Goal: Task Accomplishment & Management: Manage account settings

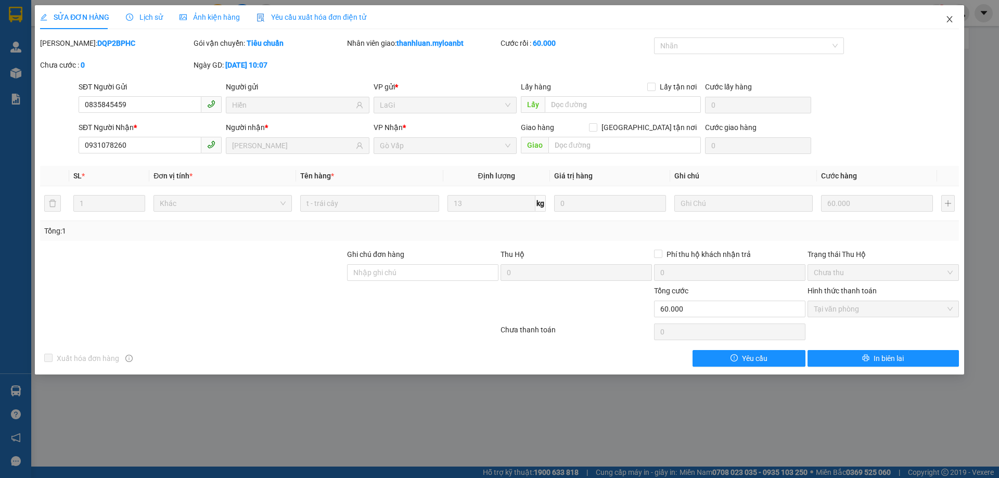
click at [956, 22] on span "Close" at bounding box center [949, 19] width 29 height 29
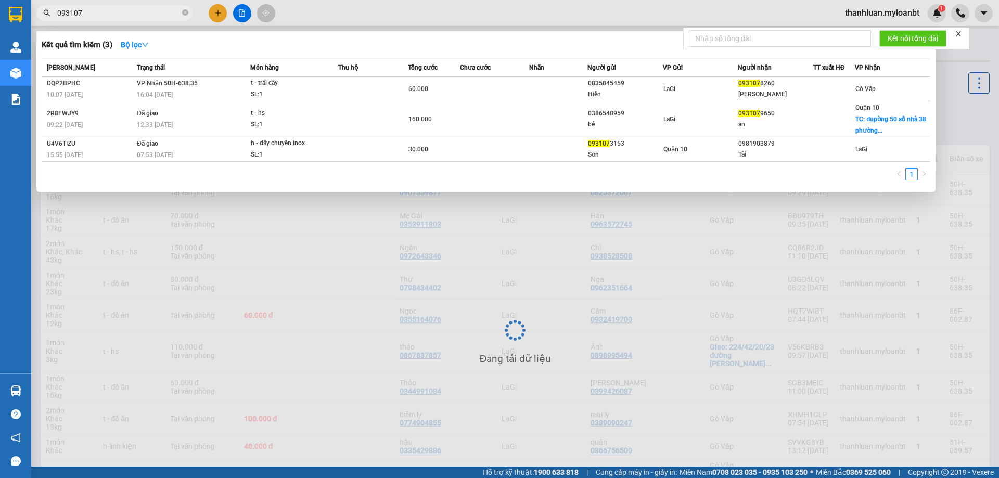
click at [105, 12] on input "093107" at bounding box center [118, 12] width 123 height 11
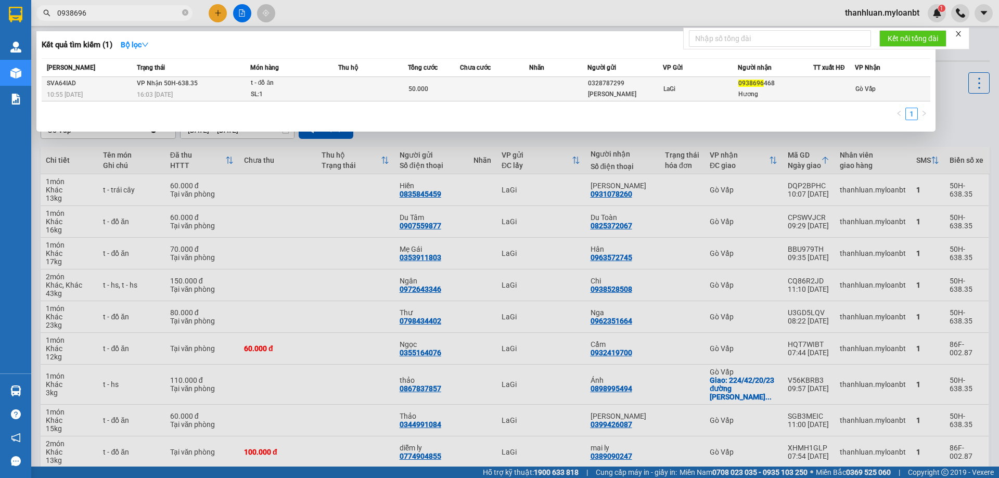
type input "0938696"
click at [331, 84] on span "t - đồ ăn SL: 1" at bounding box center [294, 89] width 87 height 22
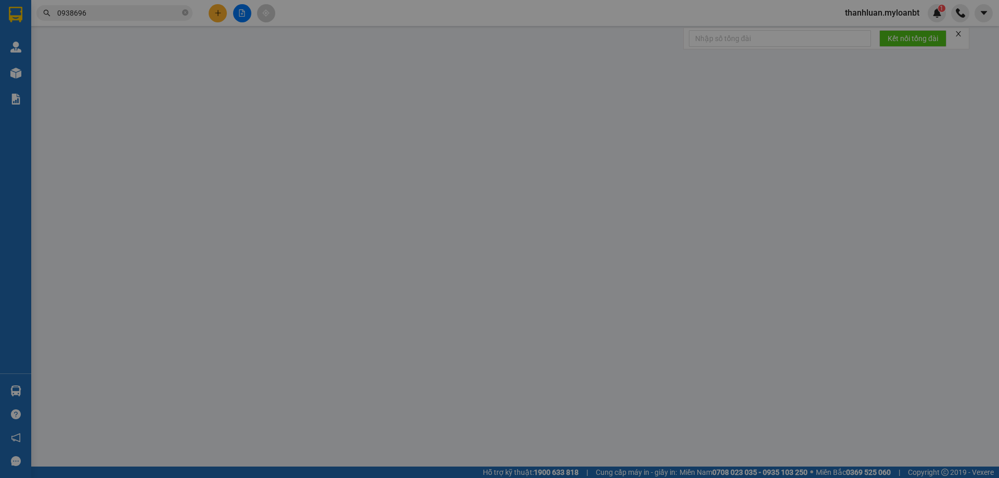
type input "0328787299"
type input "[PERSON_NAME]"
type input "0938696468"
type input "Hương"
type input "50.000"
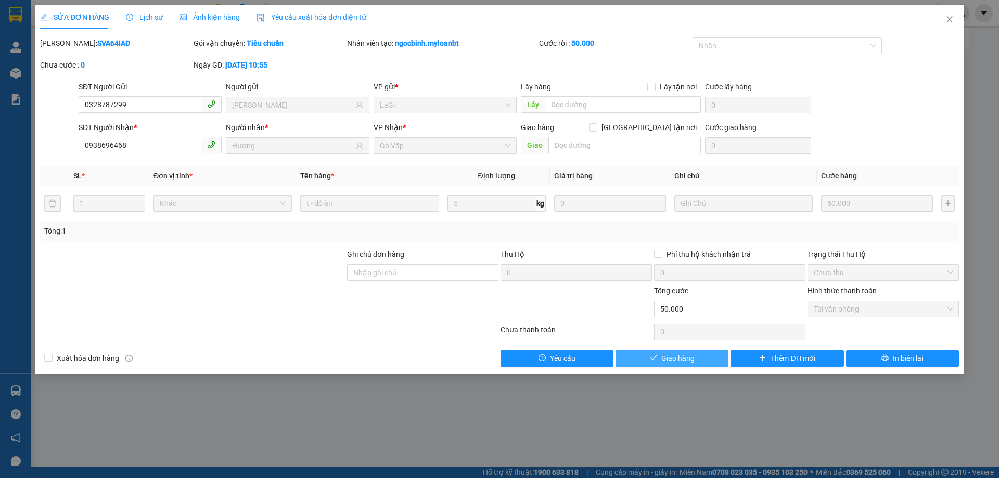
click at [669, 361] on span "Giao hàng" at bounding box center [677, 358] width 33 height 11
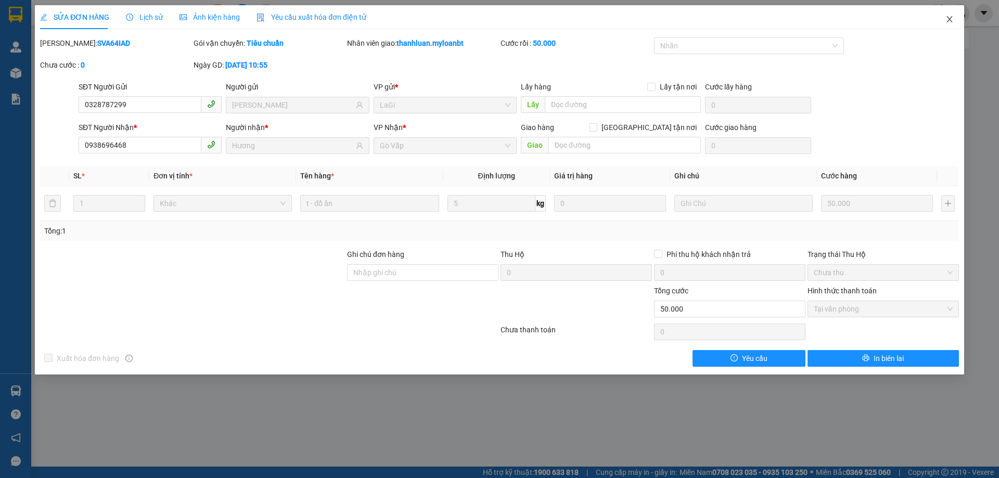
click at [948, 26] on span "Close" at bounding box center [949, 19] width 29 height 29
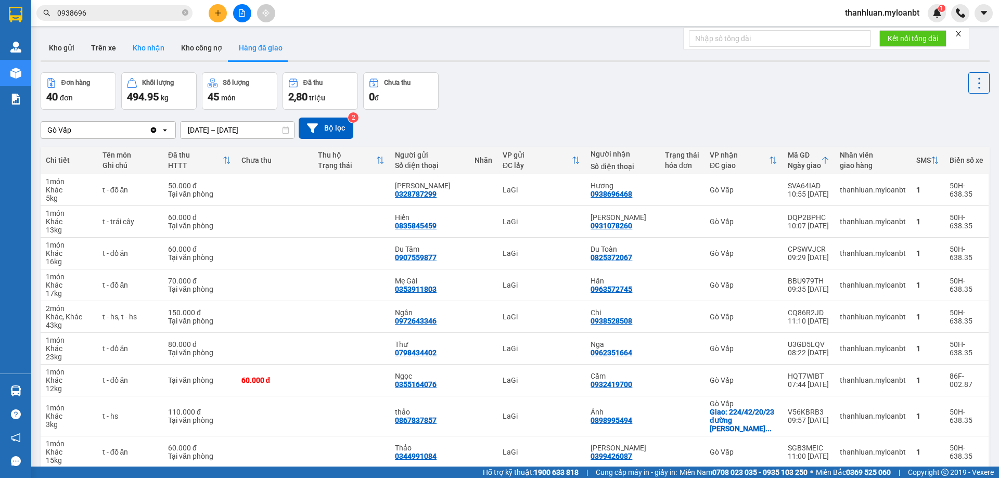
click at [141, 48] on button "Kho nhận" at bounding box center [148, 47] width 48 height 25
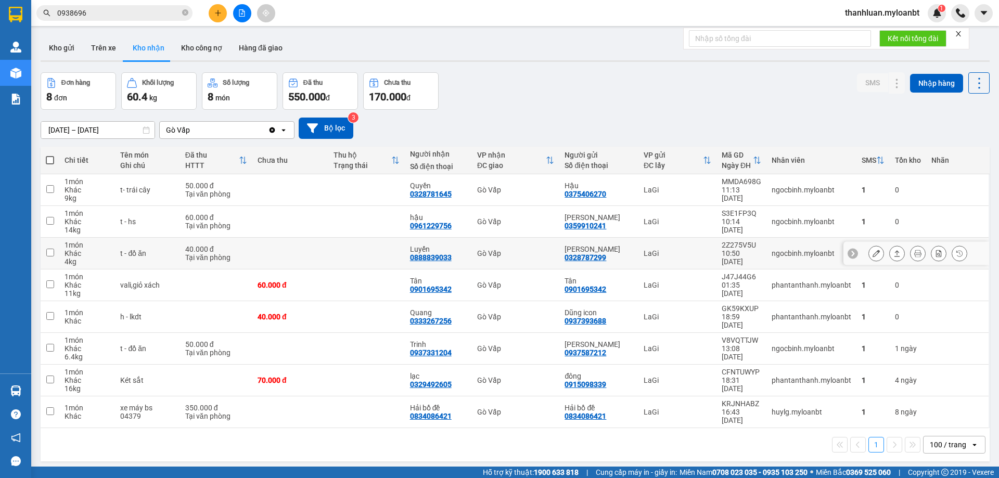
click at [894, 250] on icon at bounding box center [897, 253] width 7 height 7
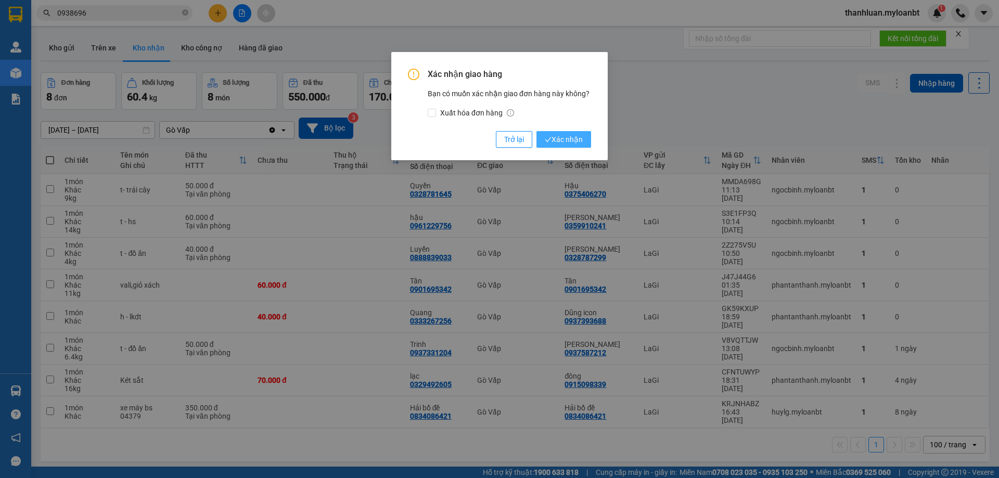
click at [581, 136] on span "Xác nhận" at bounding box center [564, 139] width 38 height 11
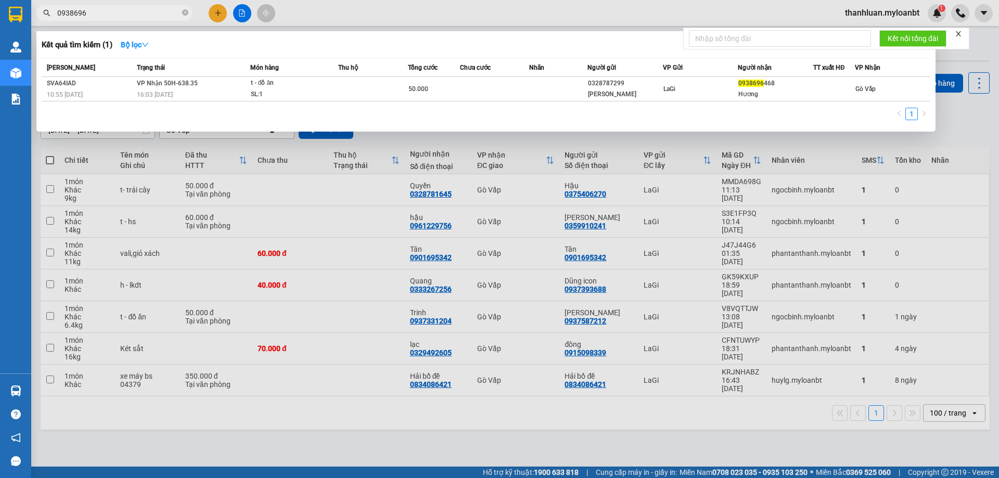
click at [121, 11] on input "0938696" at bounding box center [118, 12] width 123 height 11
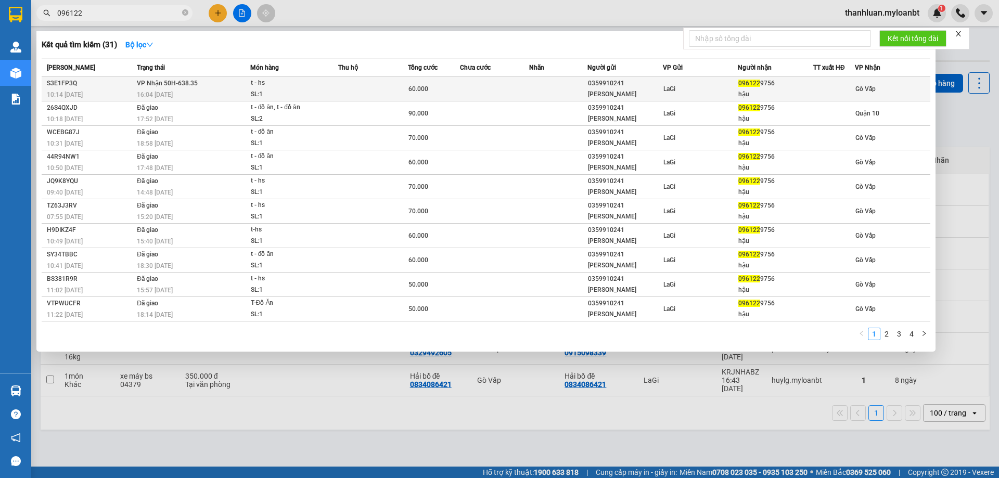
type input "096122"
click at [753, 78] on td "096122 9756 hậu" at bounding box center [775, 89] width 75 height 24
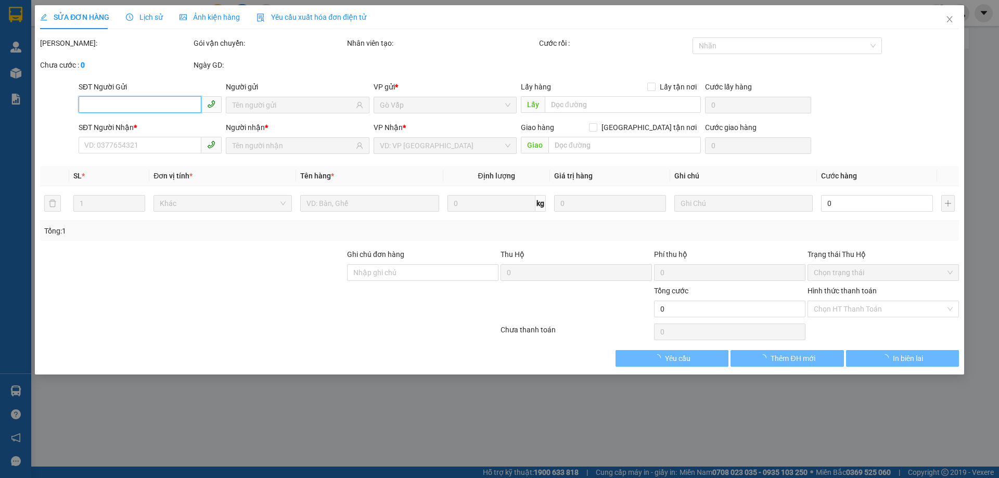
type input "0359910241"
type input "[PERSON_NAME]"
type input "0961229756"
type input "hậu"
type input "60.000"
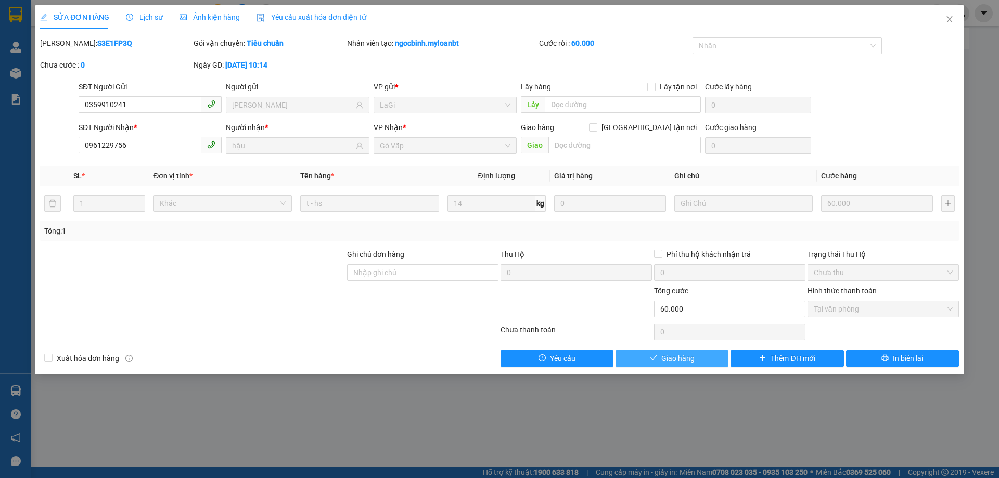
click at [659, 355] on button "Giao hàng" at bounding box center [672, 358] width 113 height 17
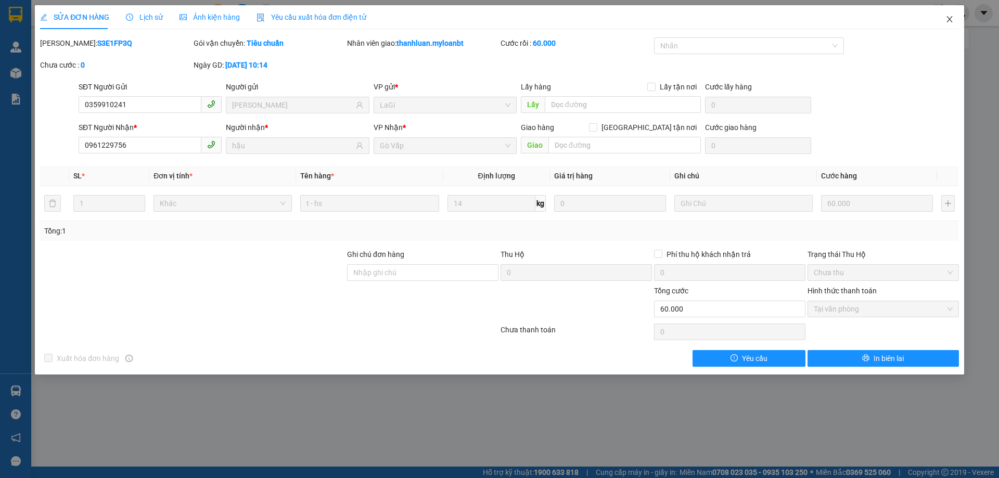
click at [953, 19] on icon "close" at bounding box center [950, 19] width 8 height 8
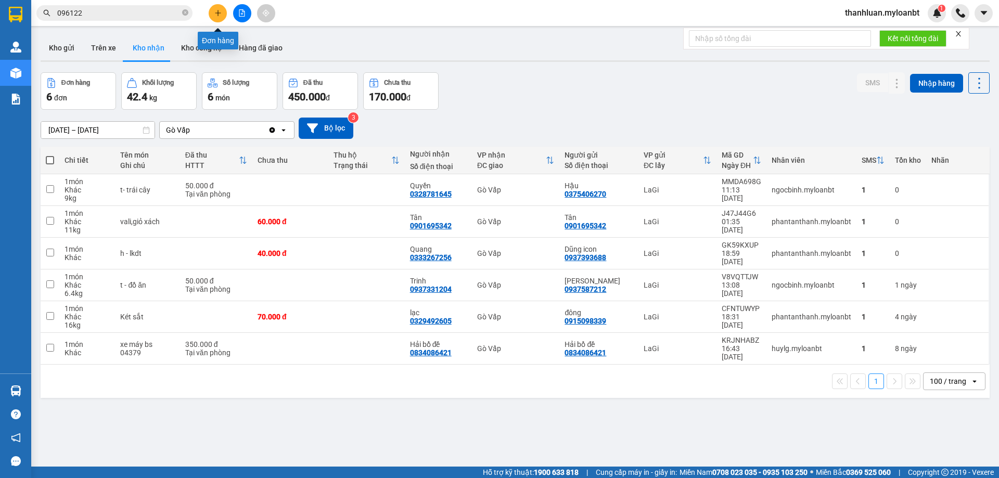
click at [217, 14] on icon "plus" at bounding box center [217, 12] width 7 height 7
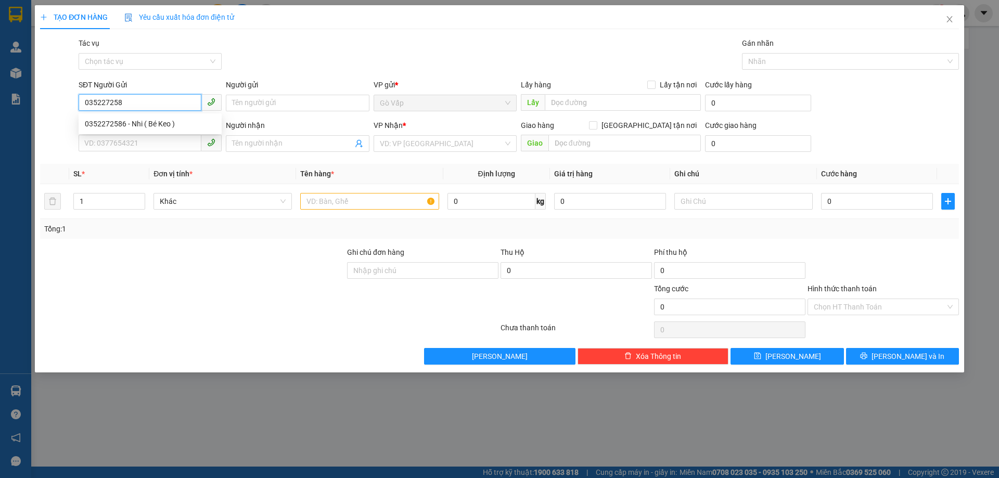
type input "0352272586"
click at [176, 127] on div "0352272586 - Nhi ( Bé Keo )" at bounding box center [150, 123] width 131 height 11
type input "Nhi ( Bé Keo )"
type input "0359338099"
type input "mẹ Cúc"
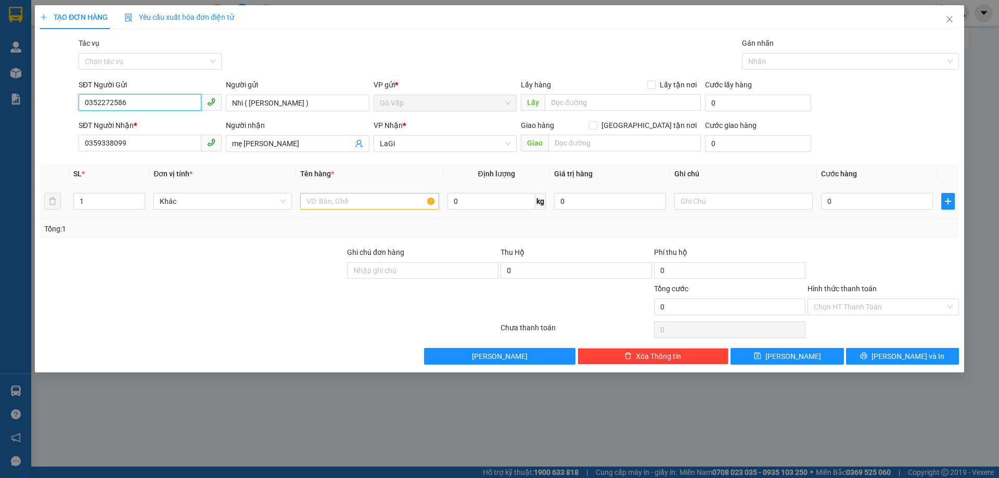
type input "0352272586"
click at [353, 199] on input "text" at bounding box center [369, 201] width 138 height 17
type input "t-xoops ko"
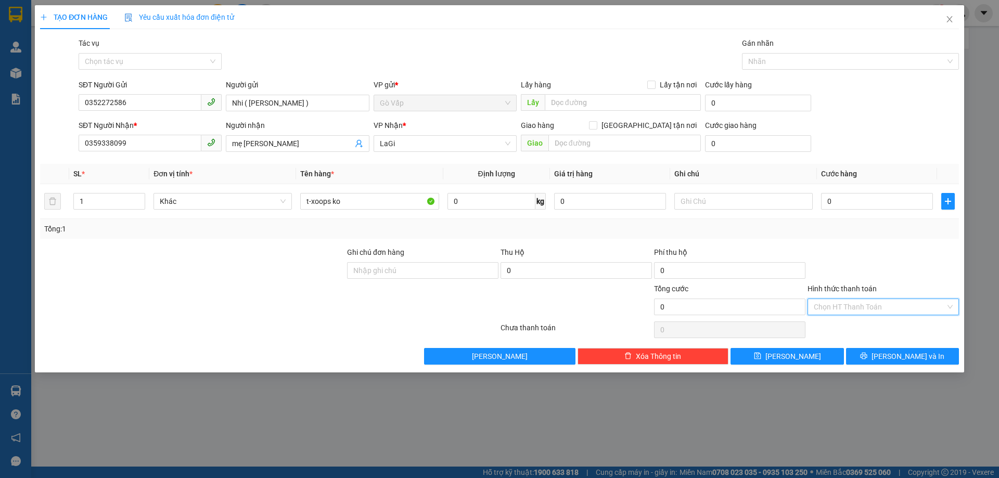
click at [873, 311] on input "Hình thức thanh toán" at bounding box center [880, 307] width 132 height 16
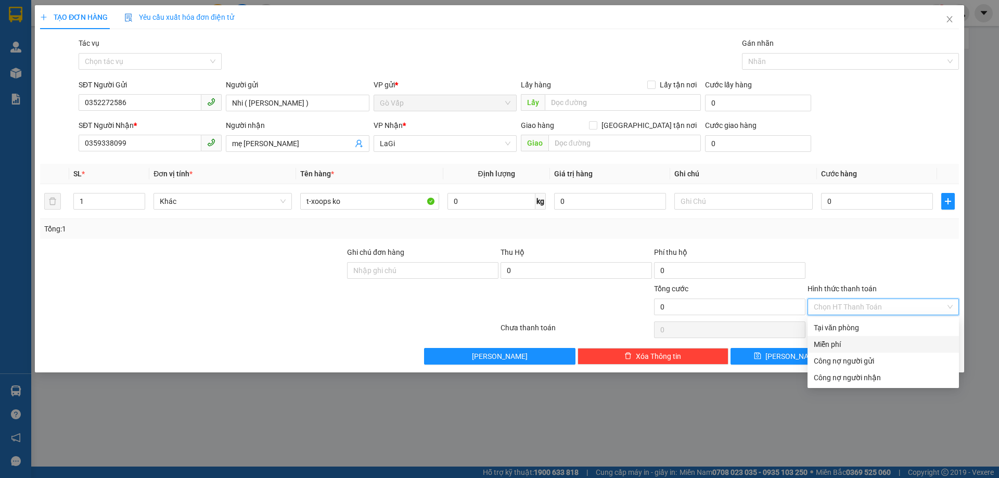
click at [872, 343] on div "Miễn phí" at bounding box center [883, 344] width 139 height 11
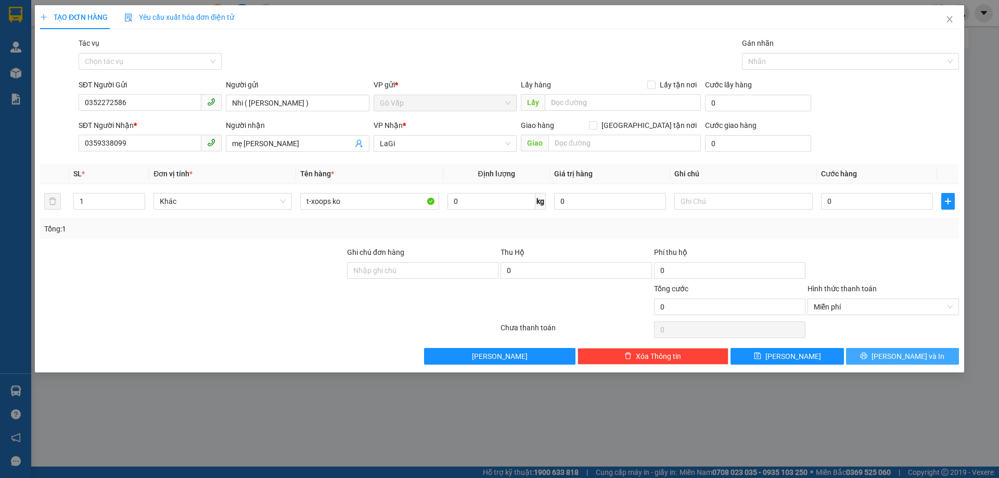
click at [926, 356] on button "[PERSON_NAME] và In" at bounding box center [902, 356] width 113 height 17
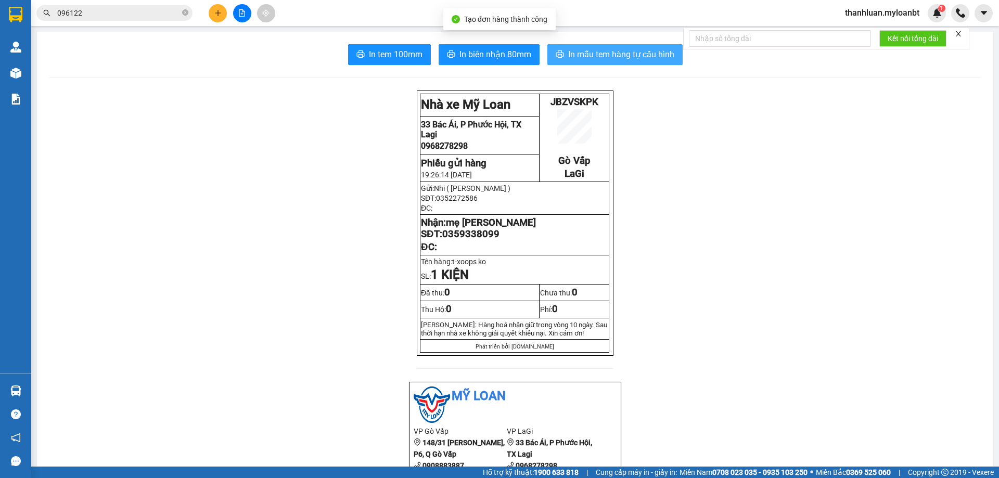
click at [613, 58] on span "In mẫu tem hàng tự cấu hình" at bounding box center [621, 54] width 106 height 13
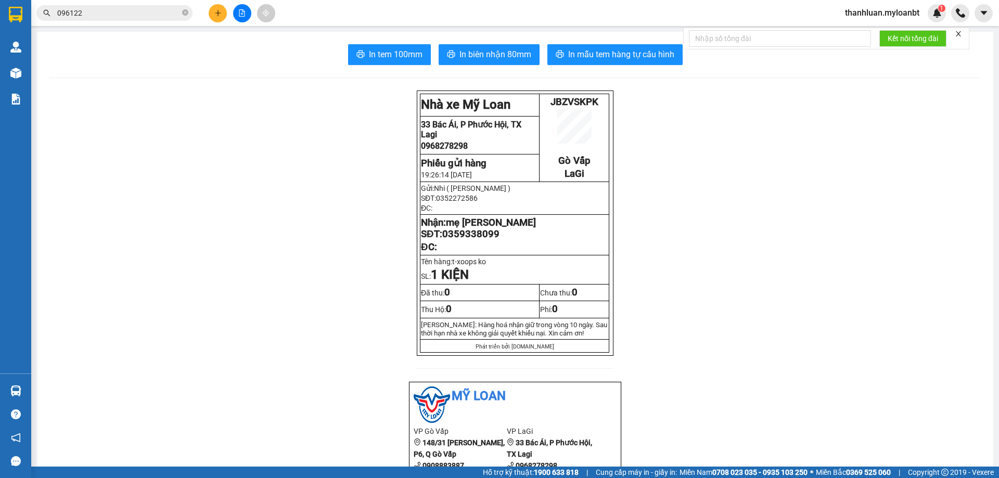
click at [134, 14] on input "096122" at bounding box center [118, 12] width 123 height 11
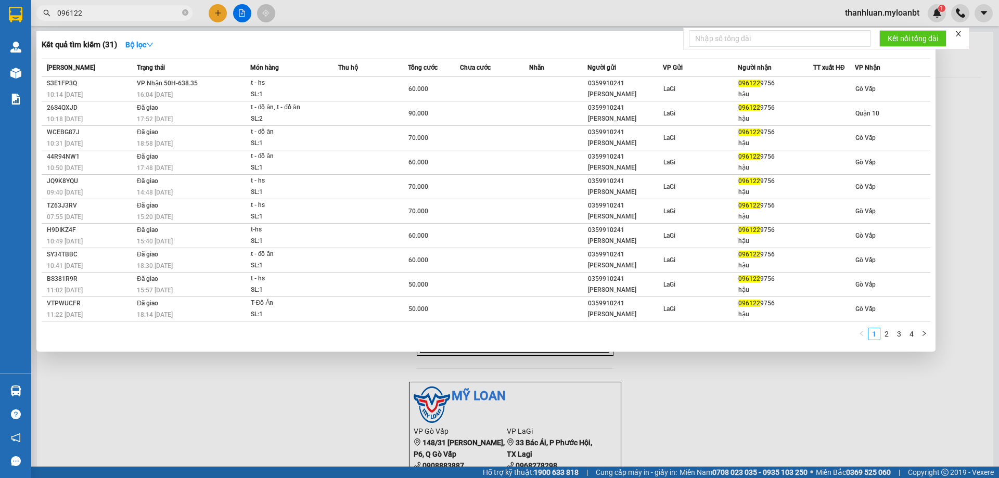
click at [134, 14] on input "096122" at bounding box center [118, 12] width 123 height 11
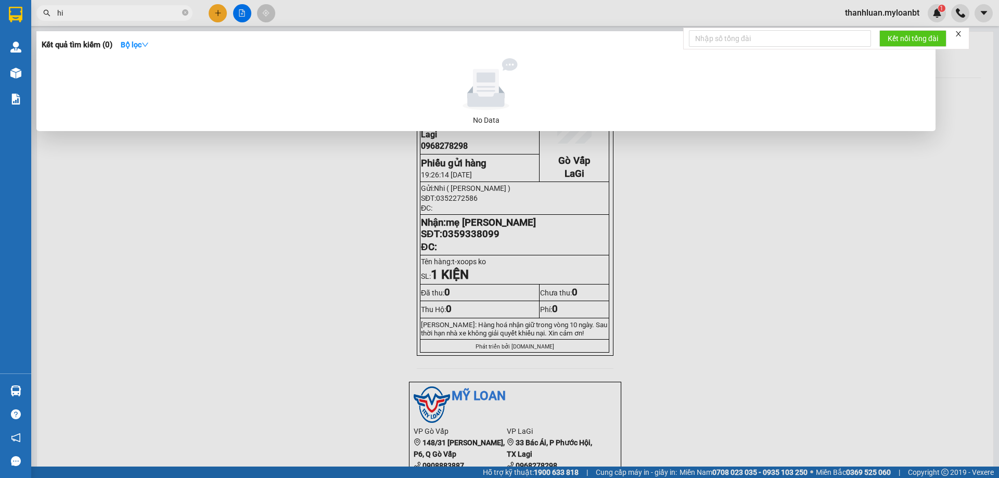
type input "h"
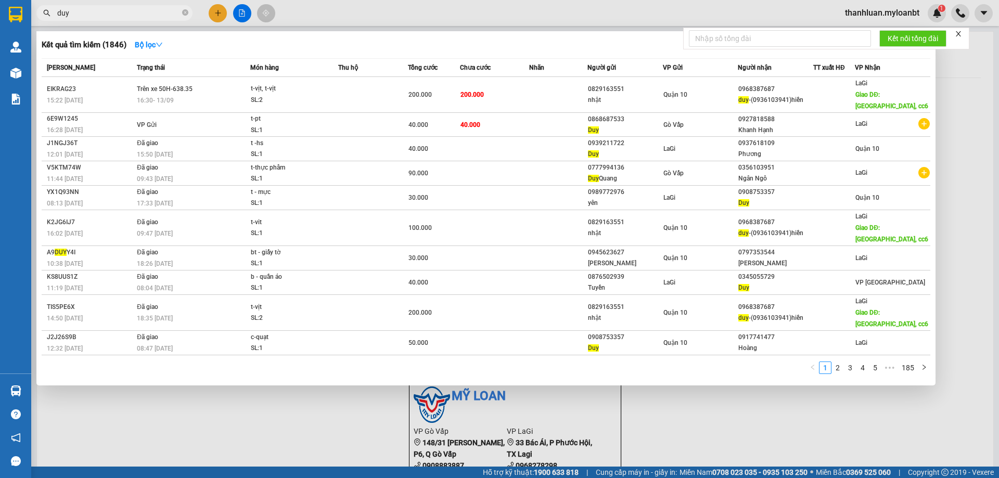
type input "duy"
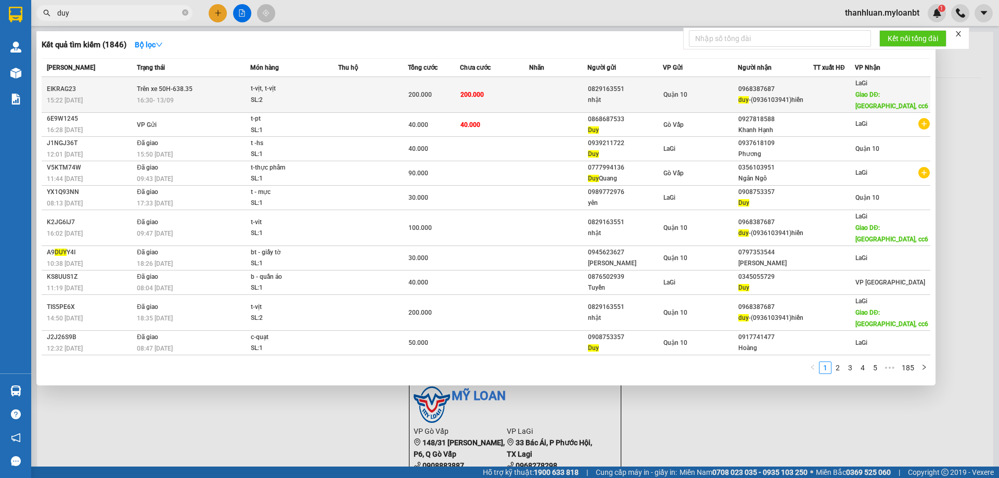
click at [426, 88] on td "200.000" at bounding box center [434, 95] width 52 height 36
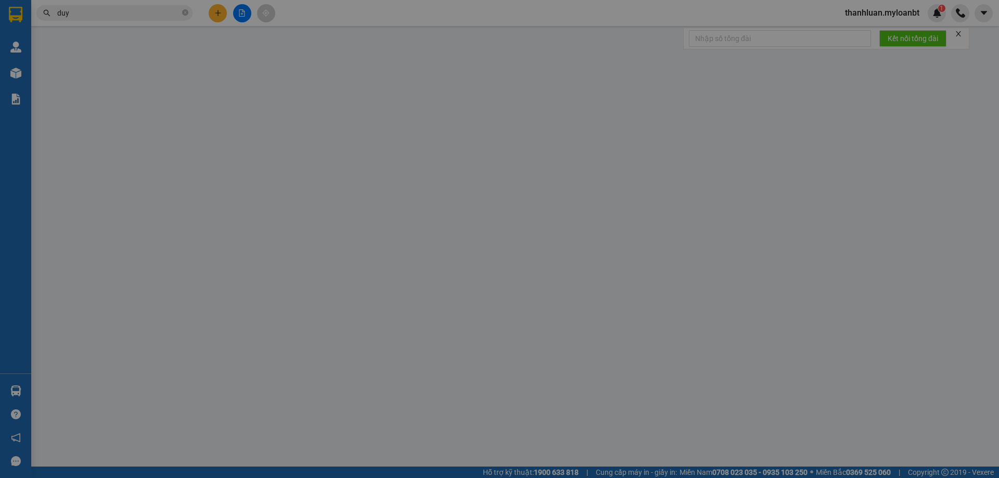
type input "0829163551"
type input "nhật"
type input "0968387687"
type input "duy-(0936103941)hiền"
type input "chợ tân minh, cc6"
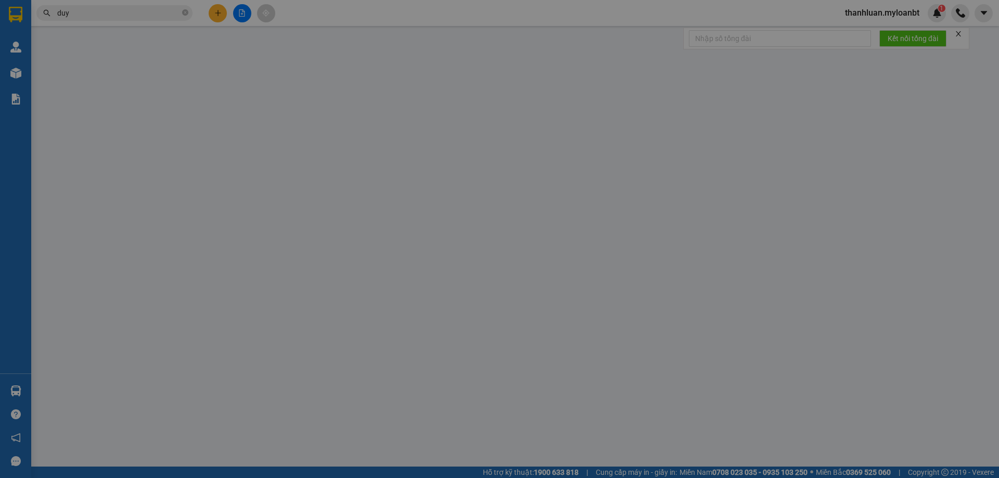
type input "200.000"
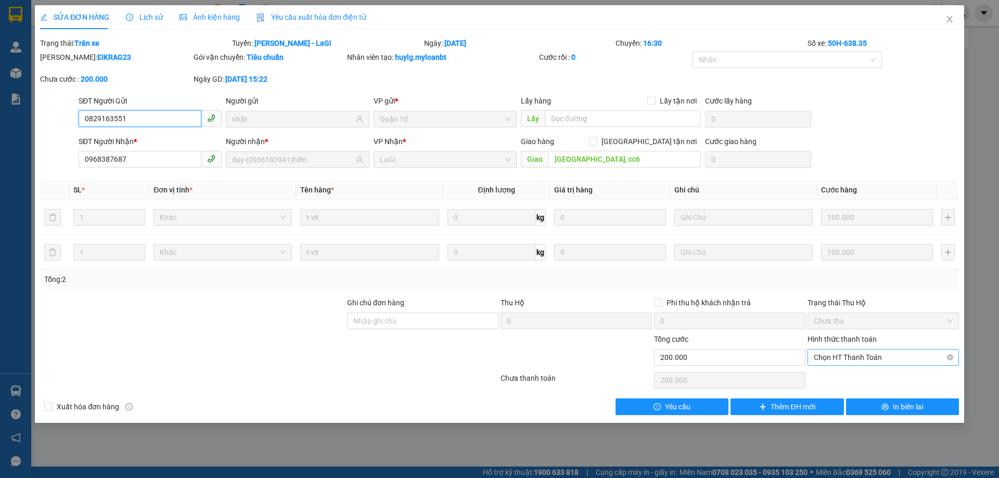
click at [877, 354] on span "Chọn HT Thanh Toán" at bounding box center [883, 358] width 139 height 16
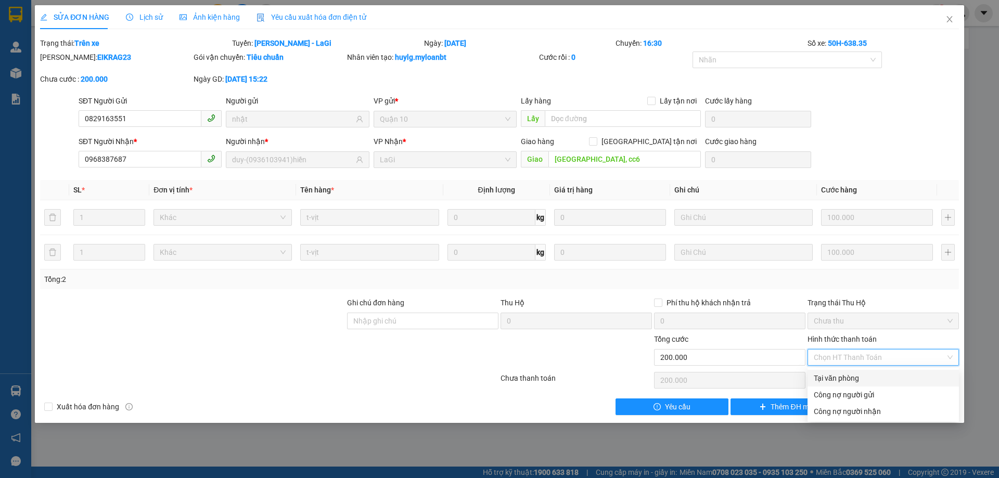
click at [879, 376] on div "Tại văn phòng" at bounding box center [883, 378] width 139 height 11
type input "0"
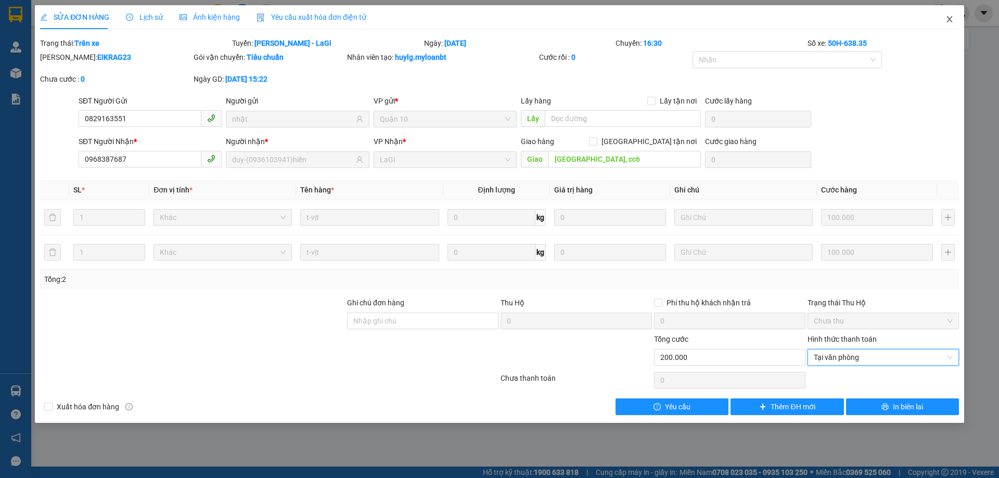
click at [943, 20] on span "Close" at bounding box center [949, 19] width 29 height 29
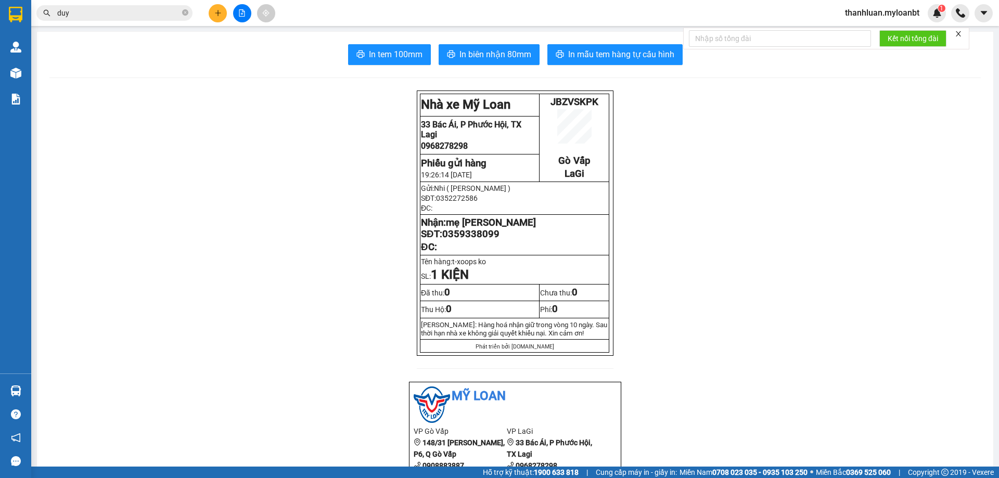
click at [219, 16] on icon "plus" at bounding box center [217, 12] width 7 height 7
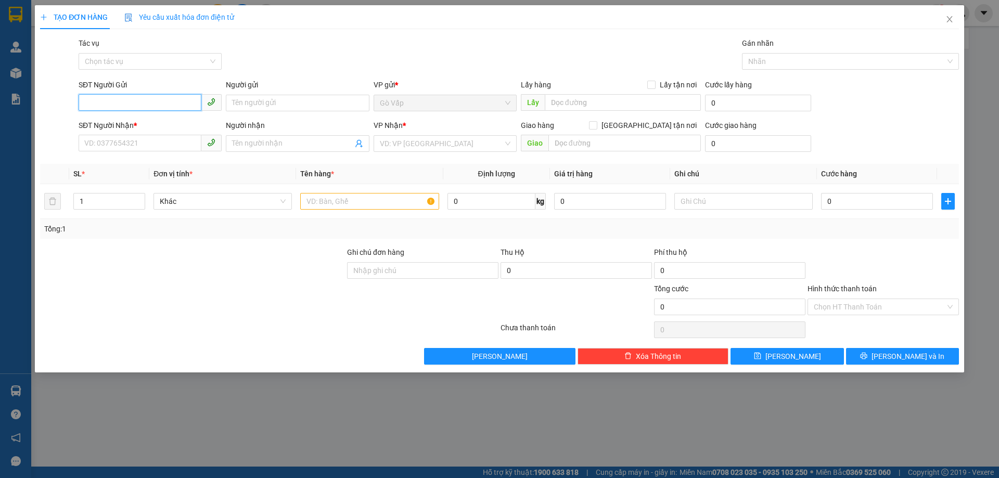
click at [127, 97] on input "SĐT Người Gửi" at bounding box center [140, 102] width 123 height 17
click at [142, 138] on input "SĐT Người Nhận *" at bounding box center [140, 143] width 123 height 17
click at [163, 161] on div "0979845600 - Định" at bounding box center [150, 164] width 131 height 11
type input "0979845600"
type input "Định"
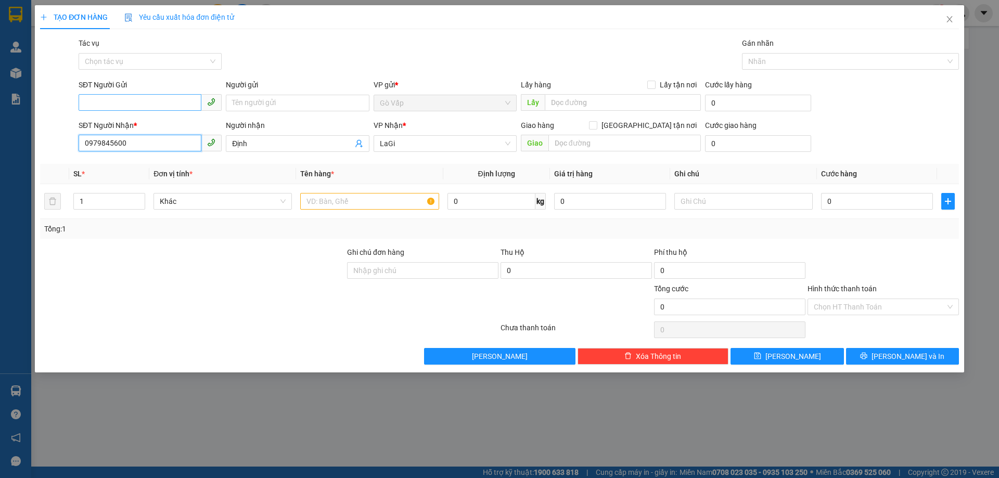
type input "0979845600"
click at [152, 103] on input "SĐT Người Gửi" at bounding box center [140, 102] width 123 height 17
type input "0969474370"
click at [282, 101] on input "Người gửi" at bounding box center [297, 103] width 143 height 17
type input "b"
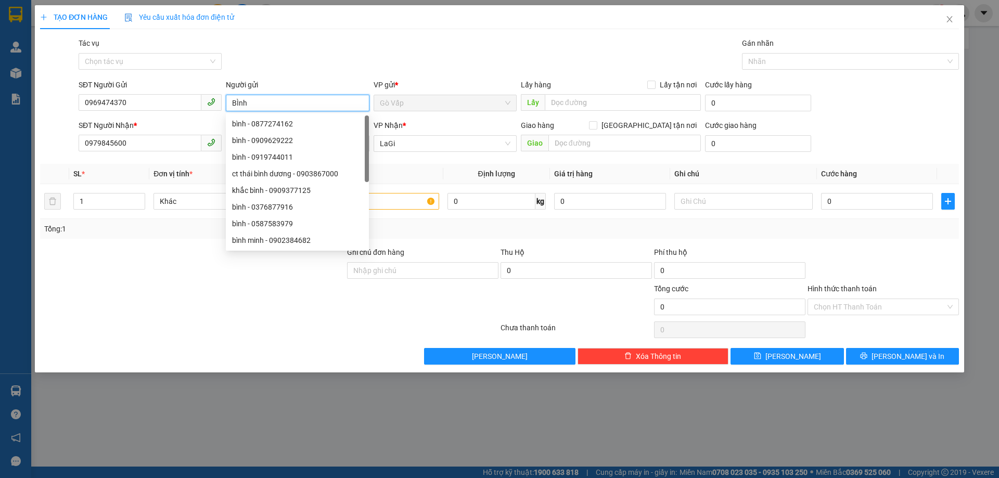
type input "BÌnh"
click at [438, 164] on th "Tên hàng *" at bounding box center [369, 174] width 147 height 20
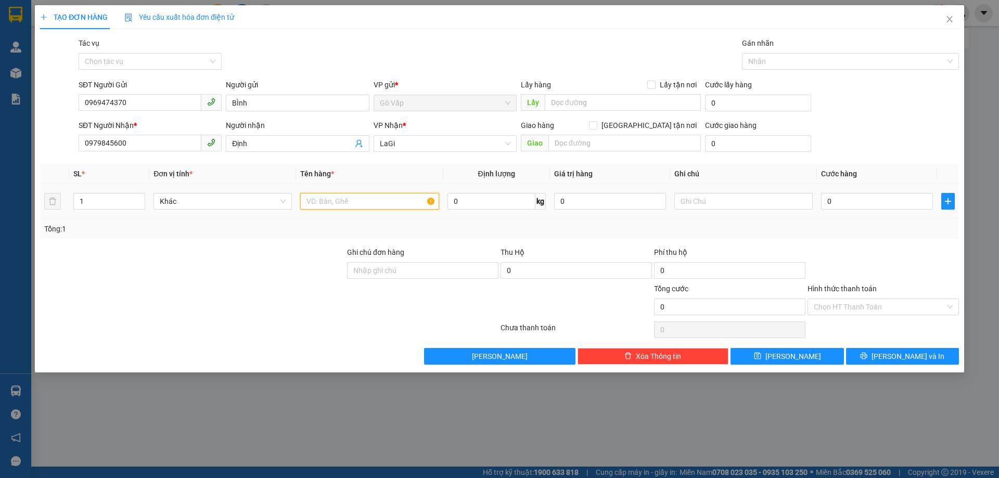
click at [392, 199] on input "text" at bounding box center [369, 201] width 138 height 17
type input "p"
type input "c-pt"
click at [865, 198] on input "0" at bounding box center [877, 201] width 112 height 17
type input "4"
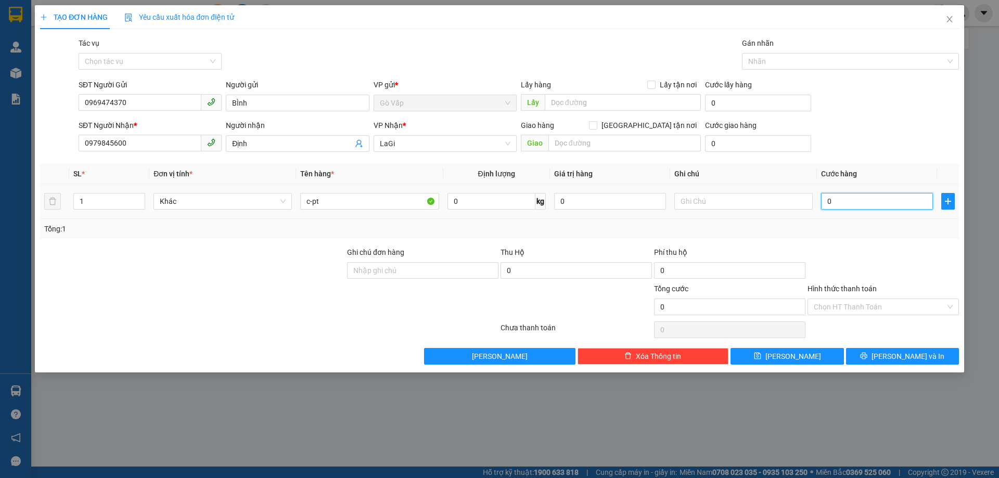
type input "4"
type input "40"
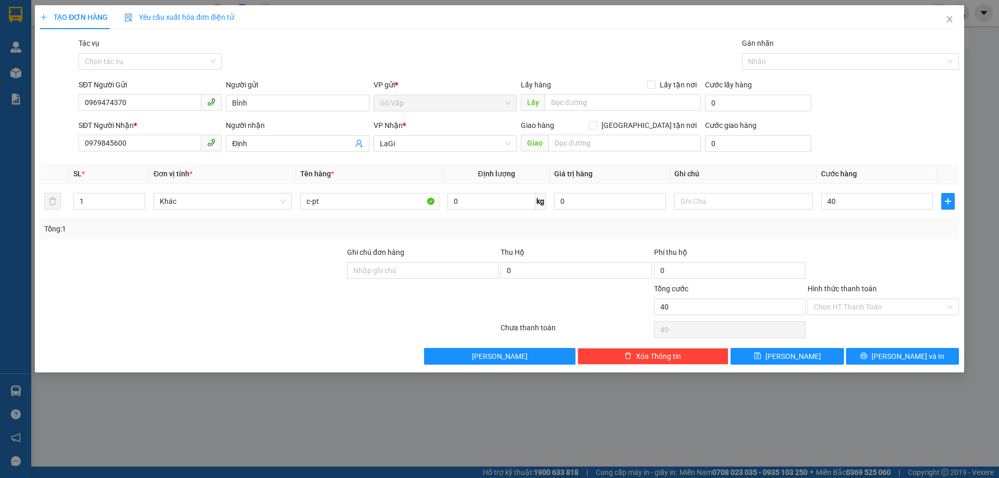
type input "40.000"
click at [907, 267] on div at bounding box center [884, 265] width 154 height 36
click at [909, 353] on span "[PERSON_NAME] và In" at bounding box center [908, 356] width 73 height 11
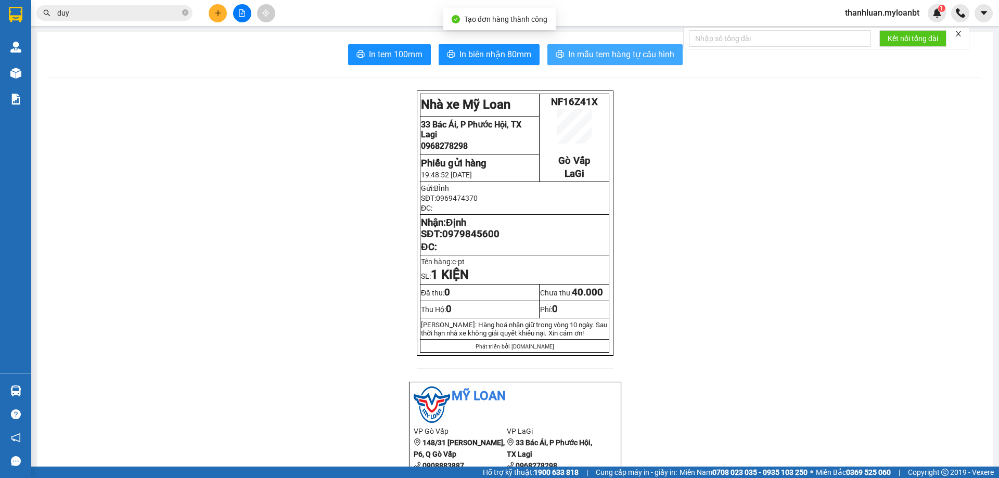
click at [622, 60] on span "In mẫu tem hàng tự cấu hình" at bounding box center [621, 54] width 106 height 13
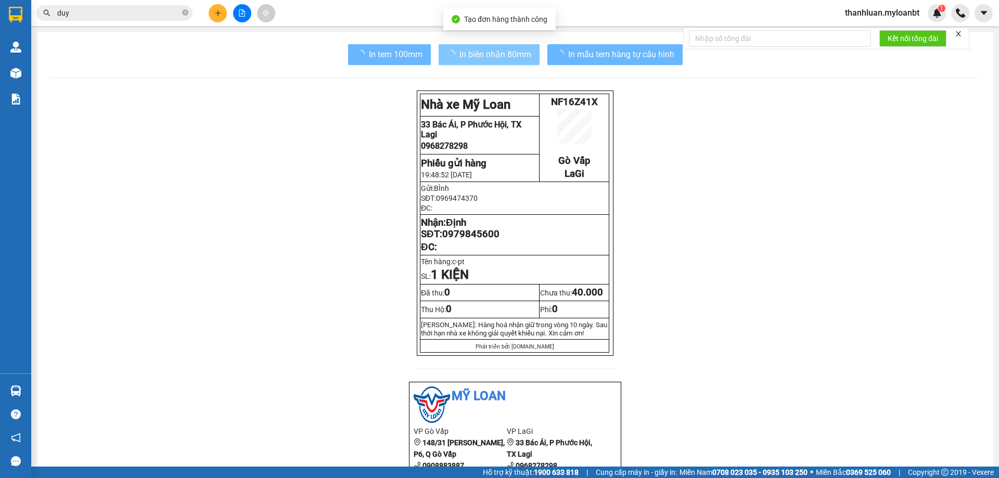
drag, startPoint x: 620, startPoint y: 109, endPoint x: 486, endPoint y: 53, distance: 145.8
click at [486, 53] on span "In biên nhận 80mm" at bounding box center [496, 54] width 72 height 13
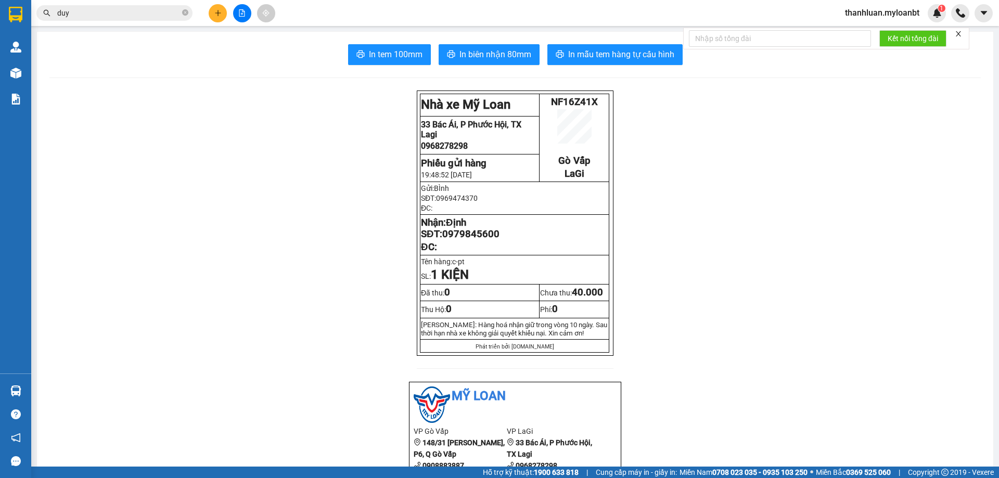
click at [124, 13] on input "duy" at bounding box center [118, 12] width 123 height 11
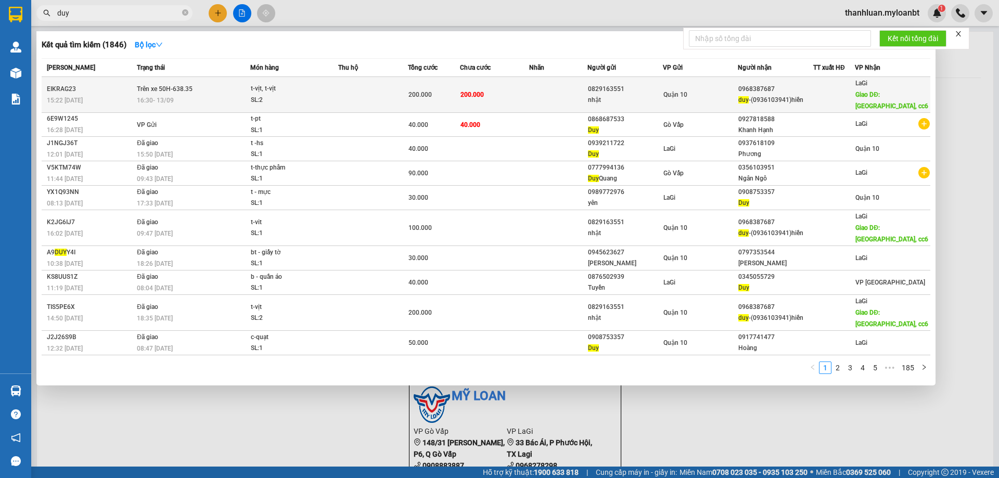
click at [346, 92] on td at bounding box center [373, 95] width 70 height 36
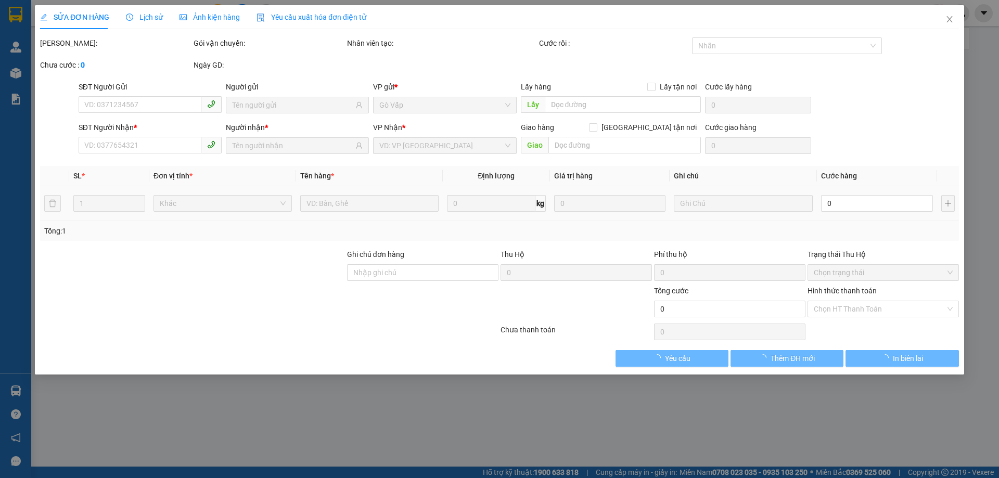
type input "0829163551"
type input "nhật"
type input "0968387687"
type input "duy-(0936103941)hiền"
type input "chợ tân minh, cc6"
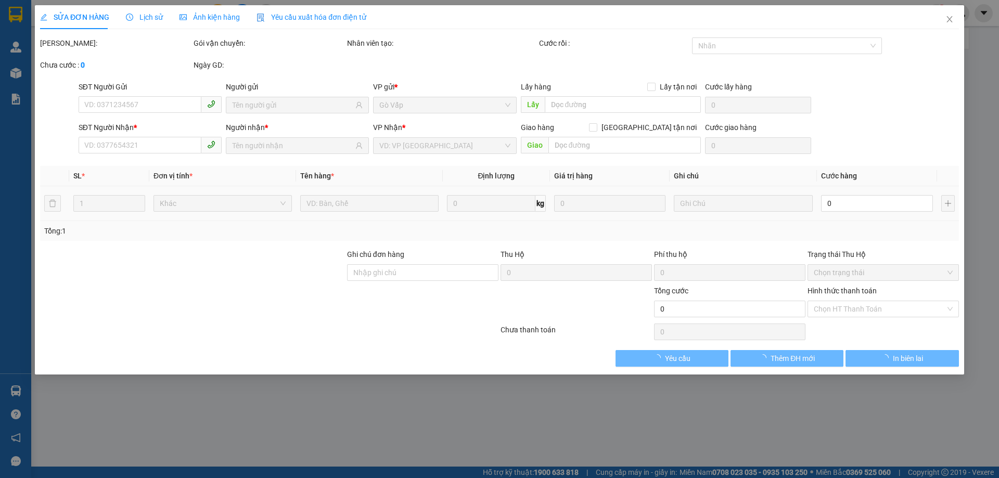
type input "200.000"
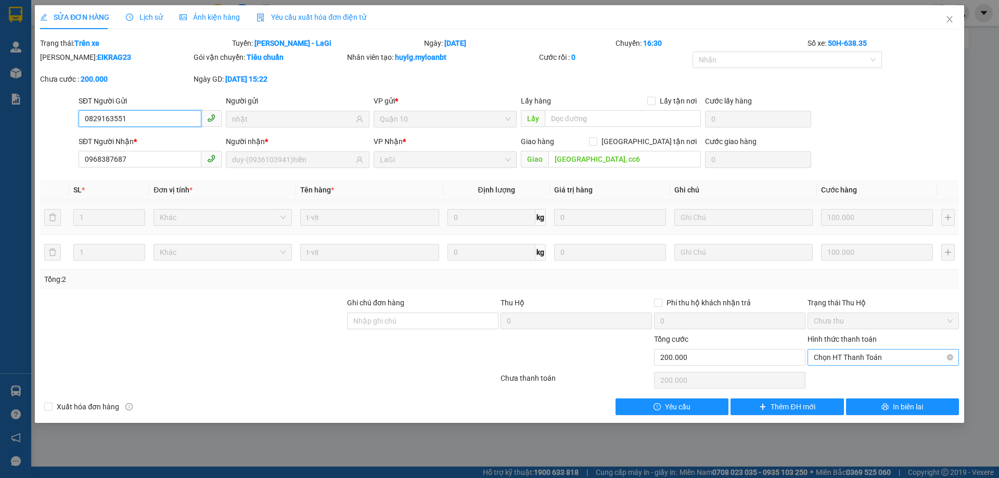
click at [876, 353] on span "Chọn HT Thanh Toán" at bounding box center [883, 358] width 139 height 16
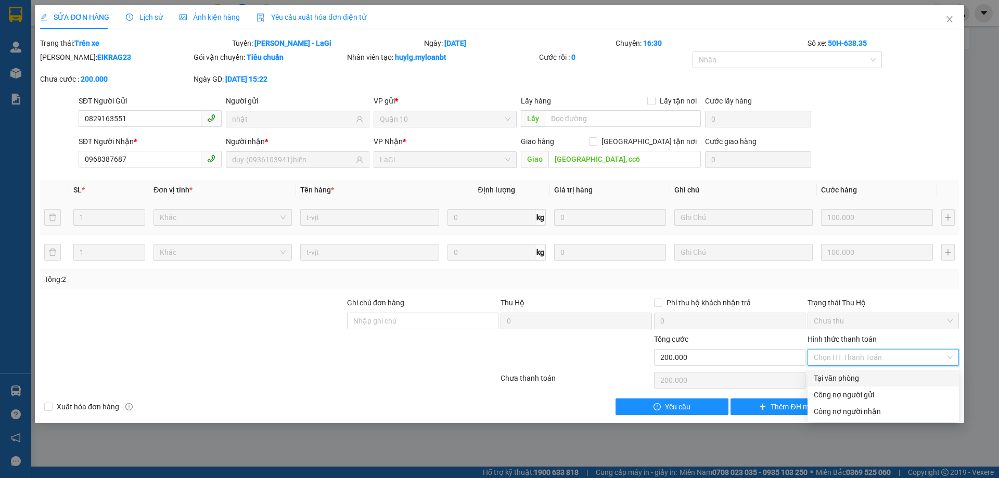
click at [878, 377] on div "Tại văn phòng" at bounding box center [883, 378] width 139 height 11
type input "0"
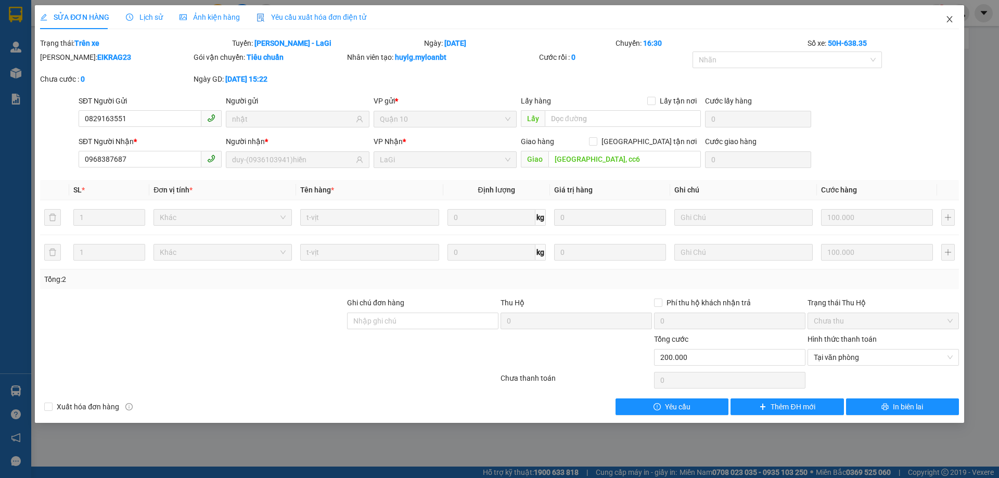
click at [944, 22] on span "Close" at bounding box center [949, 19] width 29 height 29
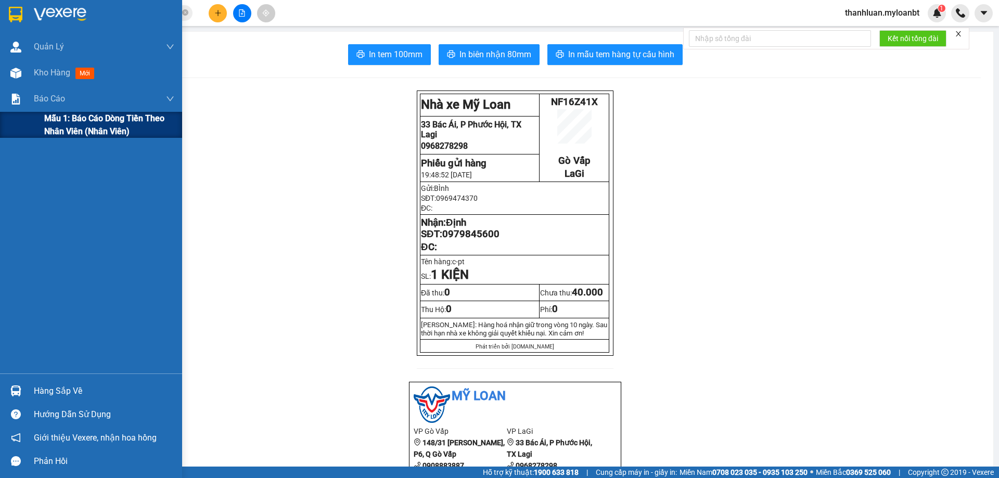
click at [30, 126] on div "Mẫu 1: Báo cáo dòng tiền theo nhân viên (Nhân viên)" at bounding box center [91, 125] width 182 height 26
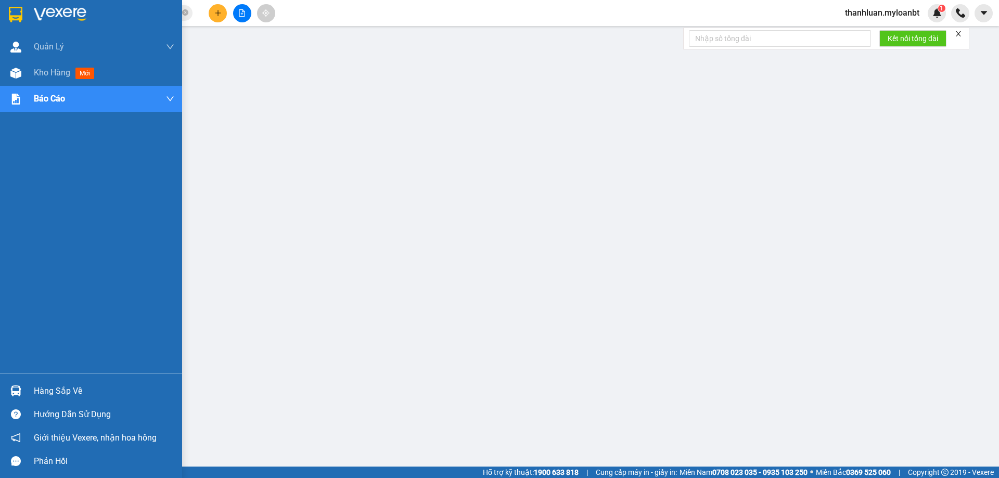
click at [52, 389] on div "Hàng sắp về" at bounding box center [104, 392] width 141 height 16
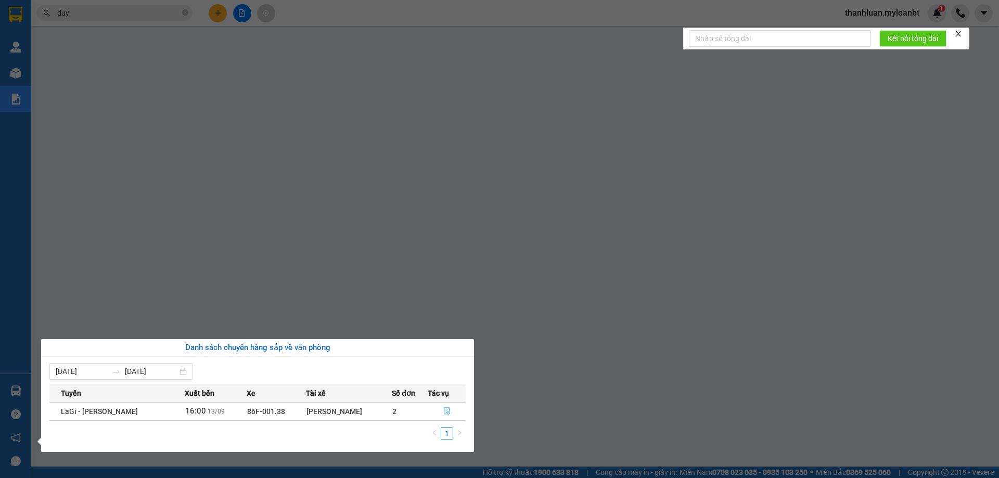
click at [448, 407] on icon "file-done" at bounding box center [446, 410] width 7 height 7
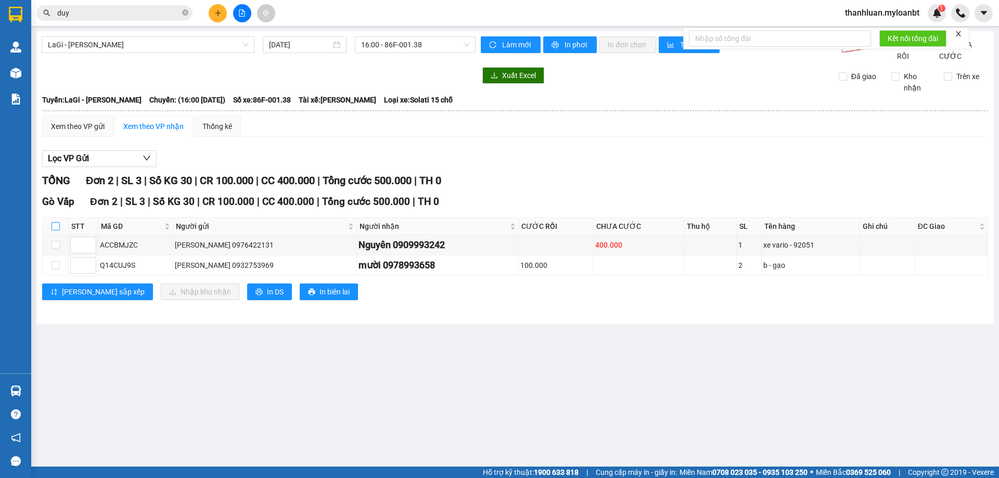
click at [52, 231] on input "checkbox" at bounding box center [56, 226] width 8 height 8
checkbox input "true"
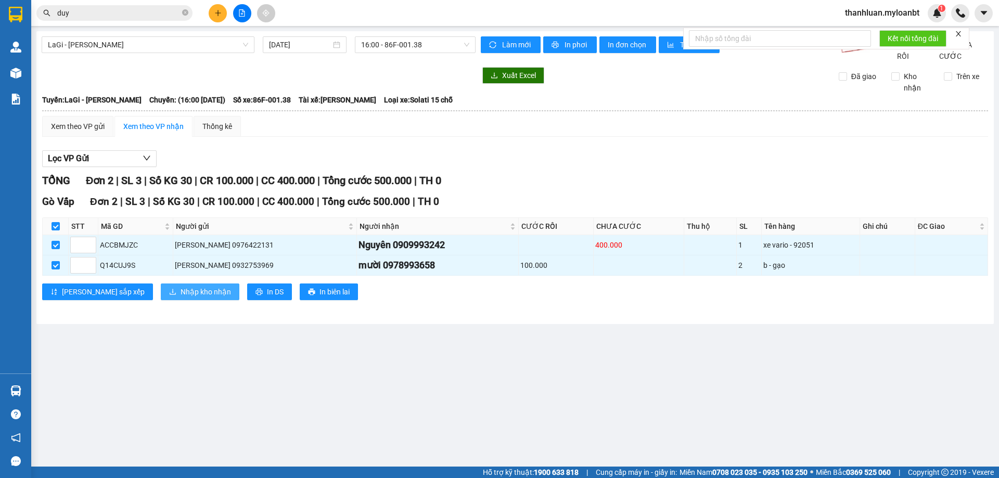
click at [181, 298] on span "Nhập kho nhận" at bounding box center [206, 291] width 50 height 11
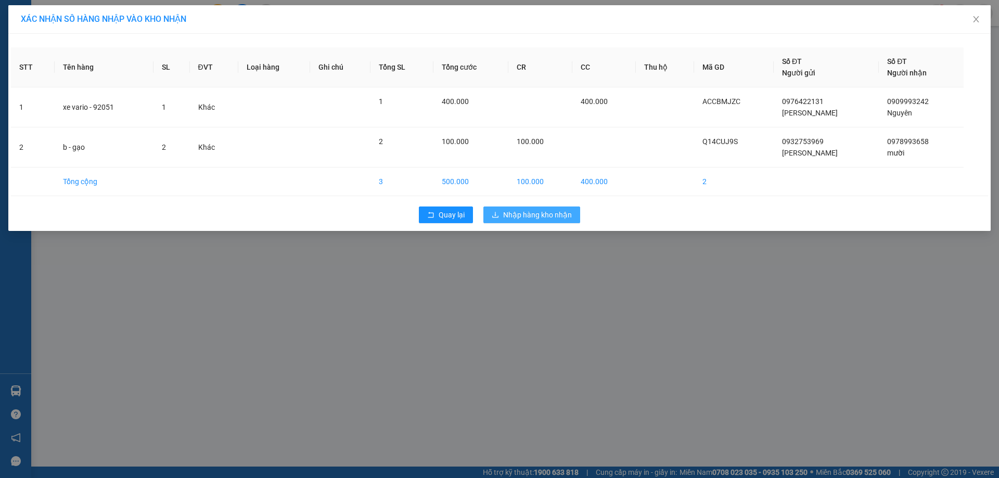
click at [495, 207] on button "Nhập hàng kho nhận" at bounding box center [531, 215] width 97 height 17
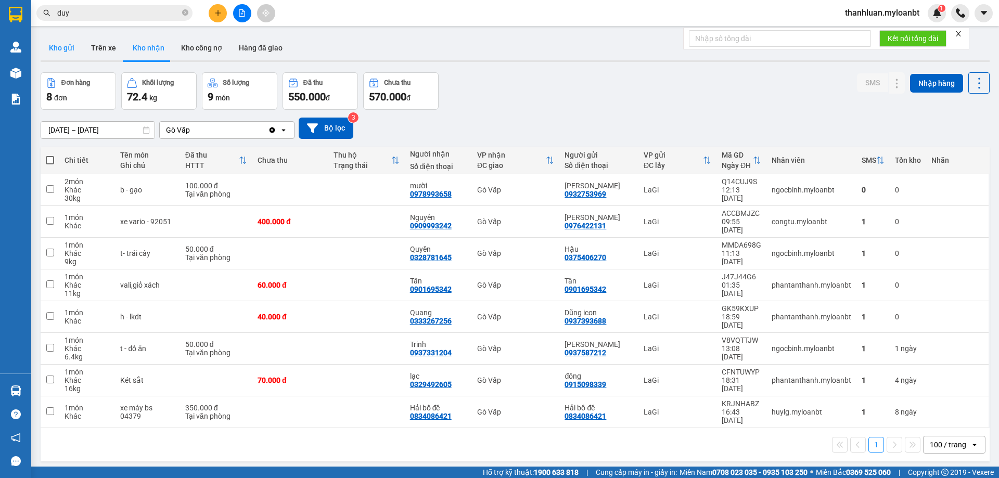
click at [75, 52] on button "Kho gửi" at bounding box center [62, 47] width 42 height 25
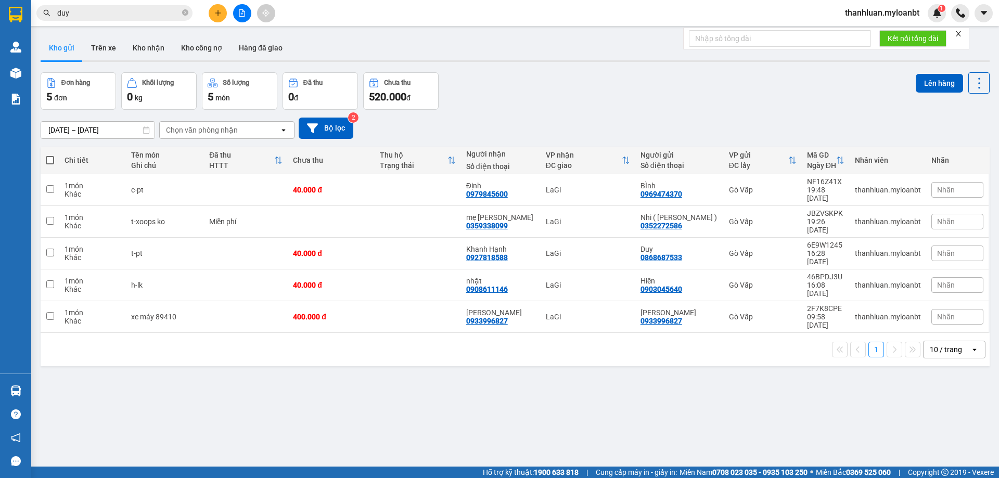
click at [41, 158] on th at bounding box center [50, 161] width 19 height 28
click at [46, 159] on span at bounding box center [50, 160] width 8 height 8
click at [50, 155] on input "checkbox" at bounding box center [50, 155] width 0 height 0
checkbox input "true"
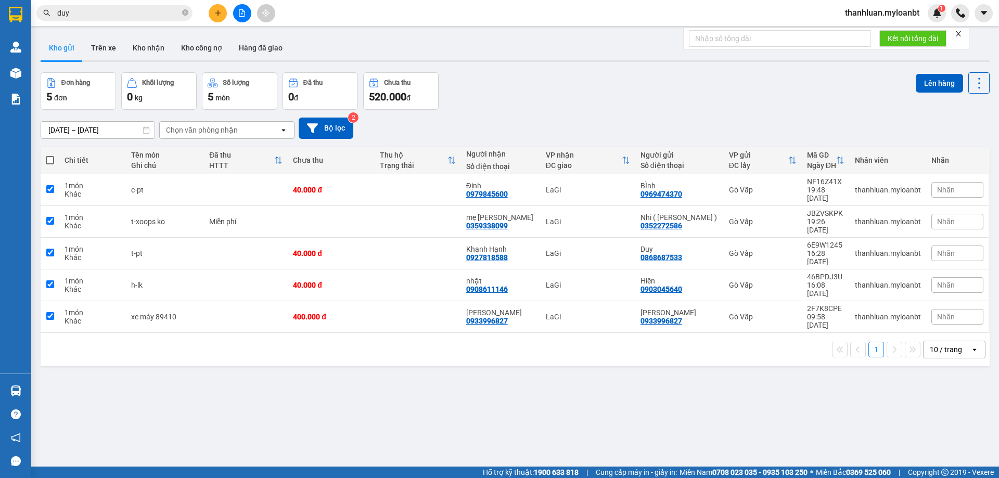
checkbox input "true"
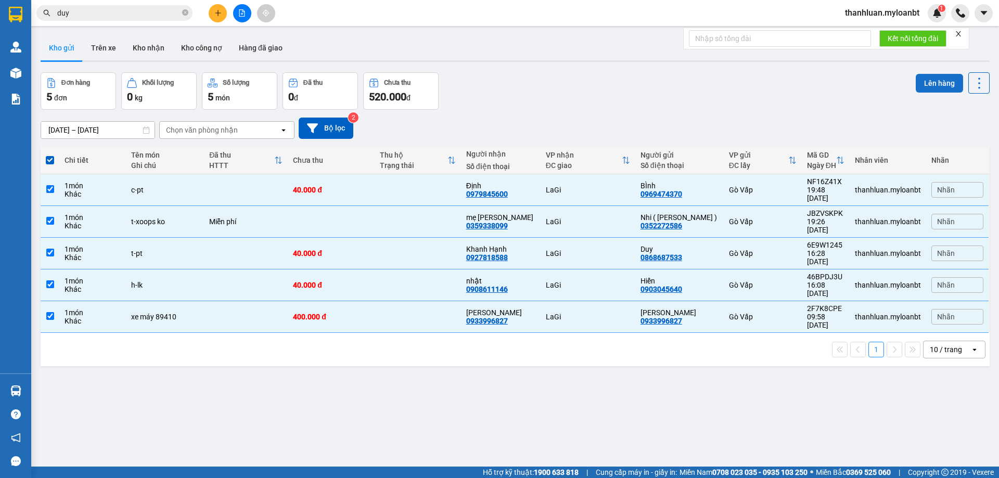
click at [929, 81] on button "Lên hàng" at bounding box center [939, 83] width 47 height 19
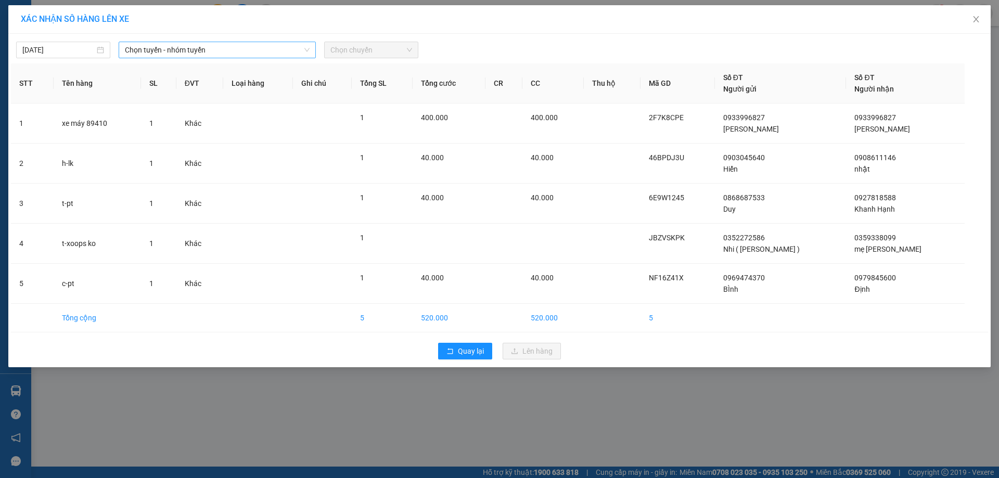
click at [220, 56] on span "Chọn tuyến - nhóm tuyến" at bounding box center [217, 50] width 185 height 16
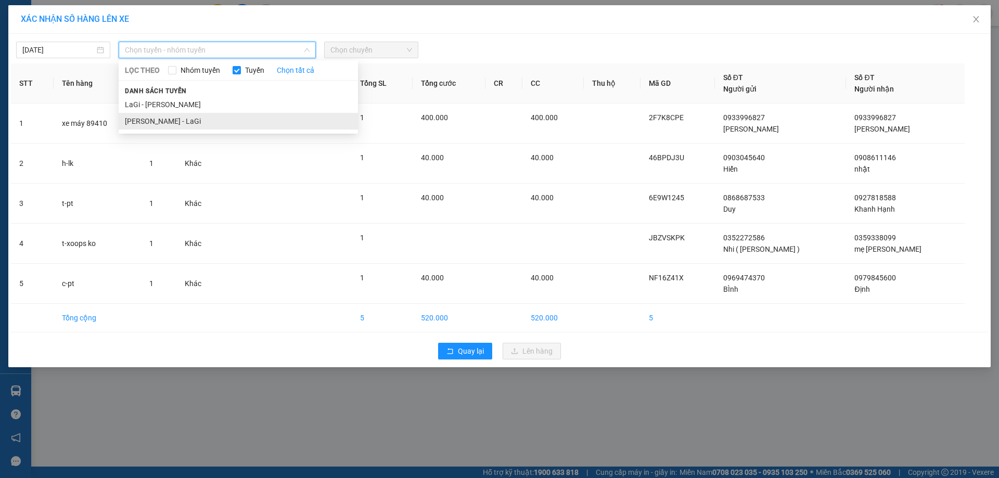
click at [229, 124] on li "Hồ Chí Minh - LaGi" at bounding box center [238, 121] width 239 height 17
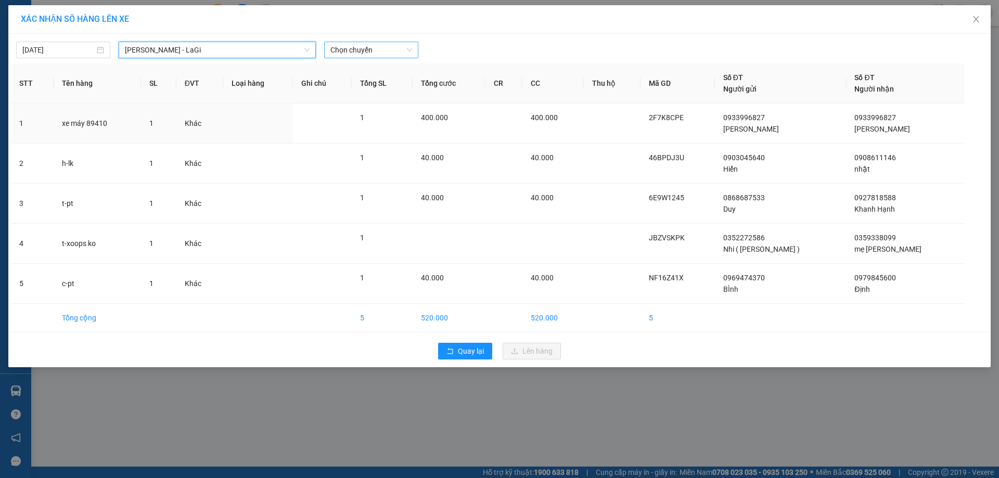
click at [379, 49] on span "Chọn chuyến" at bounding box center [371, 50] width 82 height 16
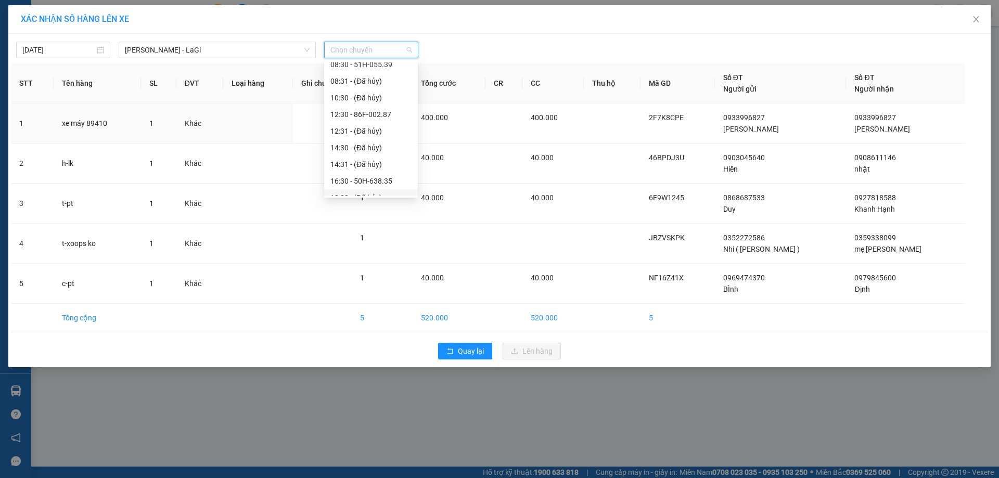
scroll to position [83, 0]
click at [351, 163] on div "21:00 - 86F-001.38" at bounding box center [371, 170] width 94 height 17
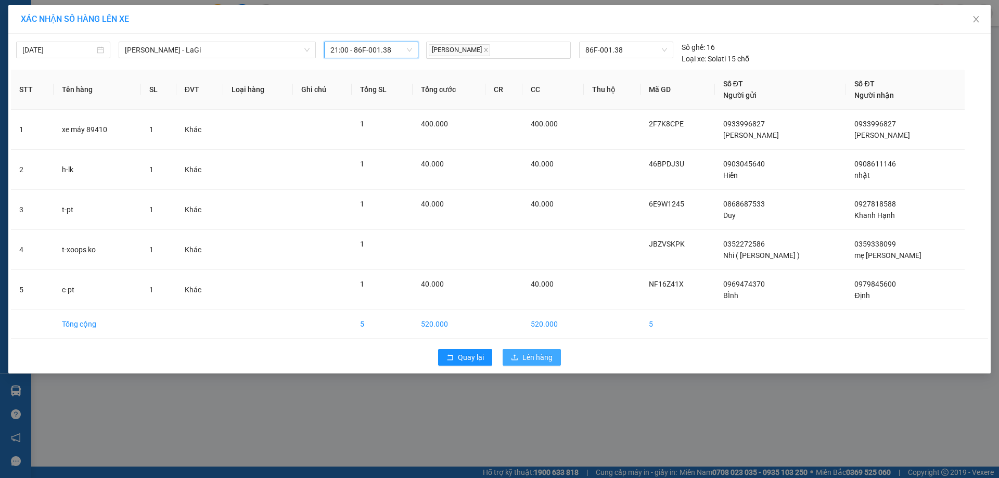
click at [534, 353] on span "Lên hàng" at bounding box center [537, 357] width 30 height 11
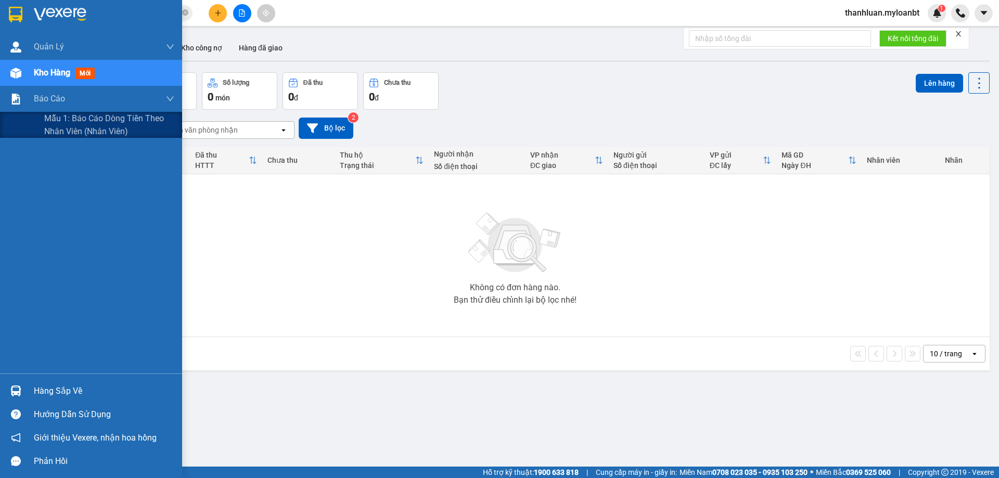
click at [53, 125] on span "Mẫu 1: Báo cáo dòng tiền theo nhân viên (Nhân viên)" at bounding box center [109, 125] width 130 height 26
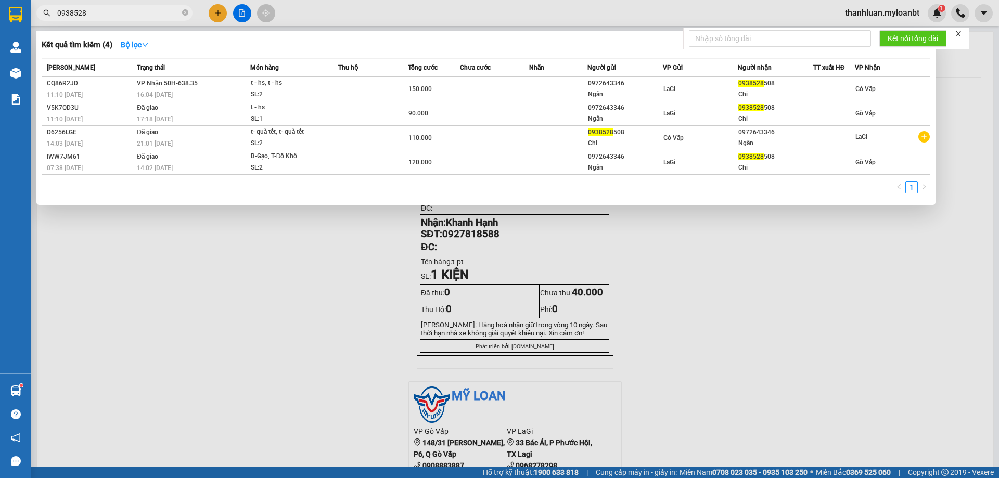
click at [135, 16] on input "0938528" at bounding box center [118, 12] width 123 height 11
click at [305, 3] on div at bounding box center [499, 239] width 999 height 478
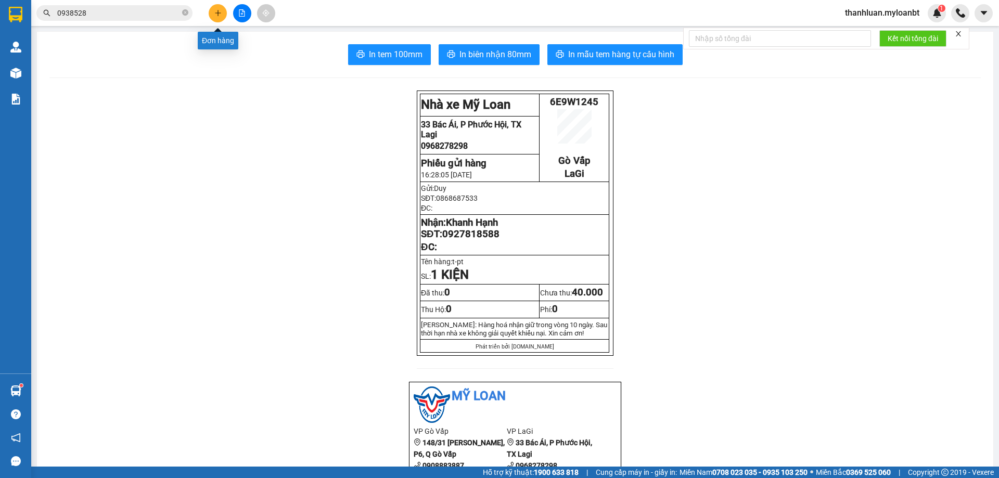
click at [224, 13] on button at bounding box center [218, 13] width 18 height 18
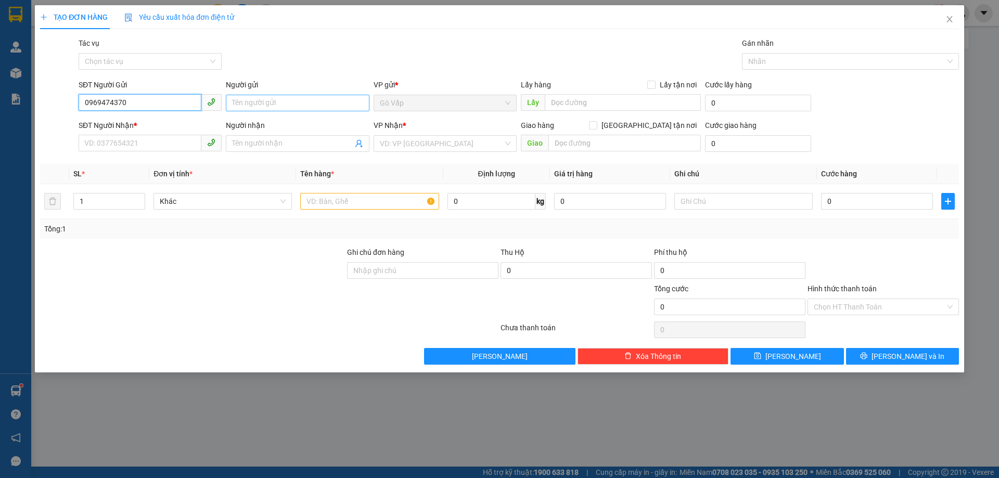
type input "0969474370"
click at [303, 107] on input "Người gửi" at bounding box center [297, 103] width 143 height 17
type input "n"
click at [303, 107] on input "nahanj ddinhj" at bounding box center [297, 103] width 143 height 17
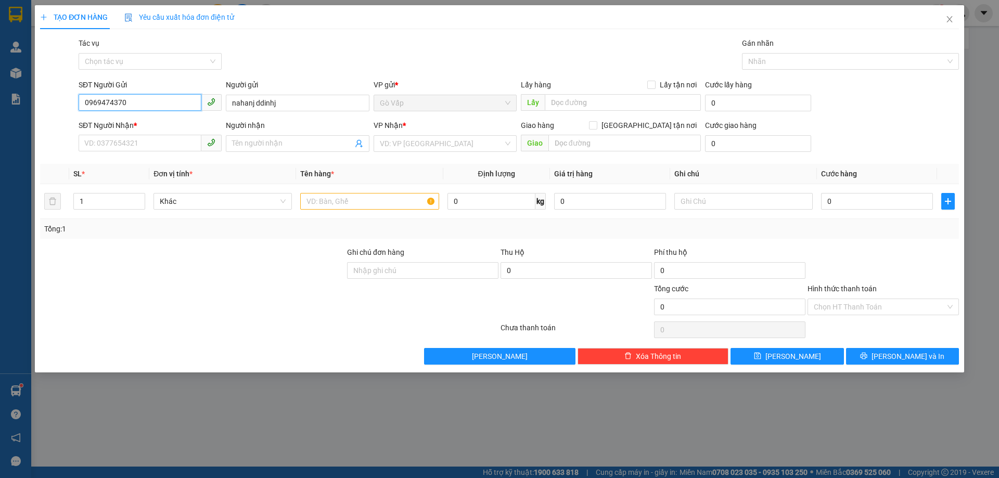
click at [169, 103] on input "0969474370" at bounding box center [140, 102] width 123 height 17
drag, startPoint x: 169, startPoint y: 103, endPoint x: 134, endPoint y: 88, distance: 37.3
click at [134, 88] on div "SĐT Người Gửi" at bounding box center [150, 84] width 143 height 11
click at [331, 112] on div "Người gửi nahanj ddinhj" at bounding box center [297, 97] width 143 height 36
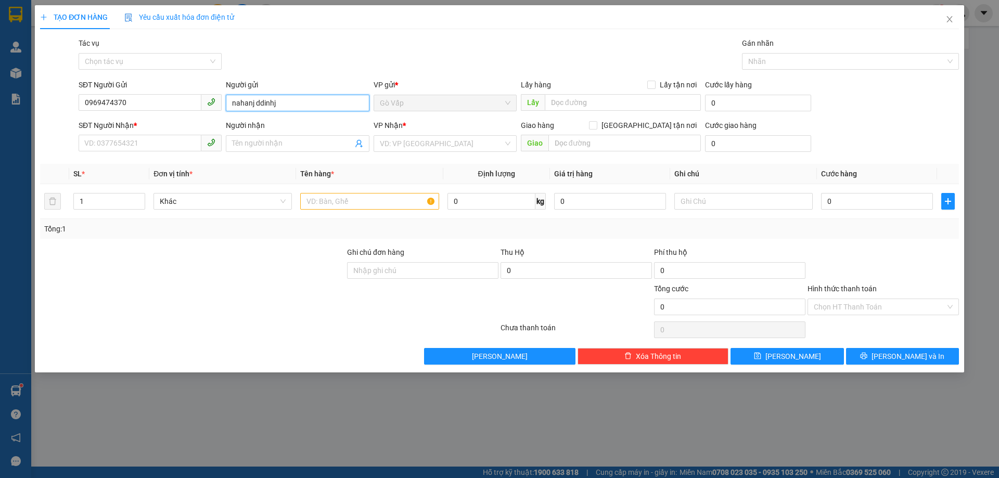
click at [320, 106] on input "nahanj ddinhj" at bounding box center [297, 103] width 143 height 17
click at [300, 96] on input "nhanj" at bounding box center [297, 103] width 143 height 17
click at [282, 107] on input "nhanj" at bounding box center [297, 103] width 143 height 17
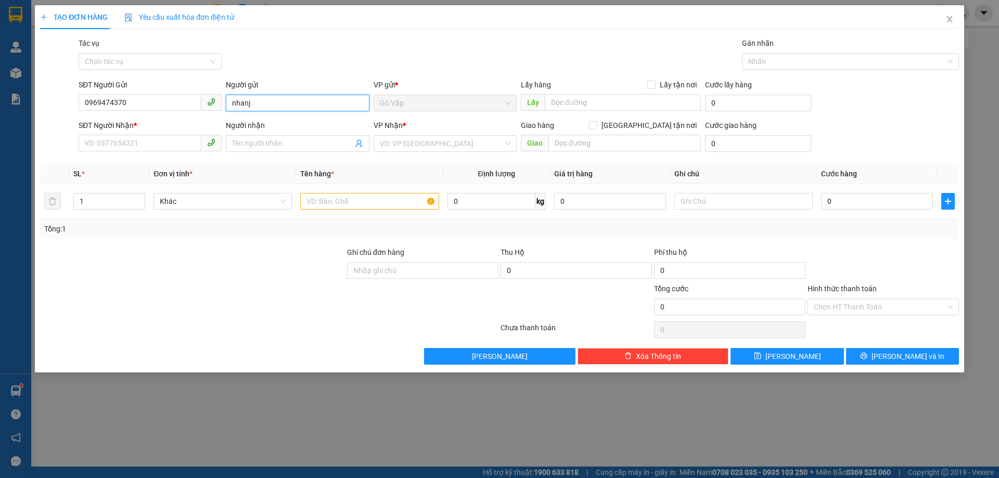
click at [282, 107] on input "nhanj" at bounding box center [297, 103] width 143 height 17
type input "nhận định"
click at [959, 15] on span "Close" at bounding box center [949, 19] width 29 height 29
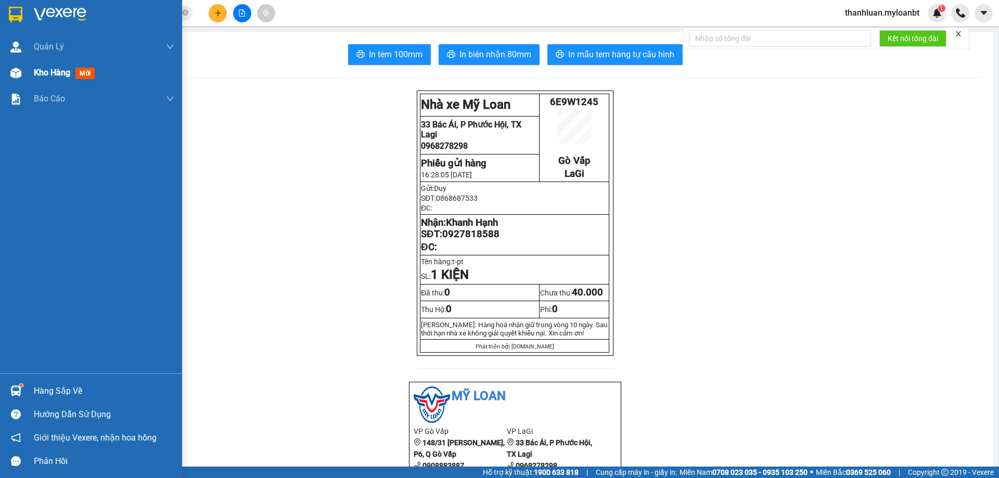
click at [17, 74] on img at bounding box center [15, 73] width 11 height 11
